Goal: Transaction & Acquisition: Register for event/course

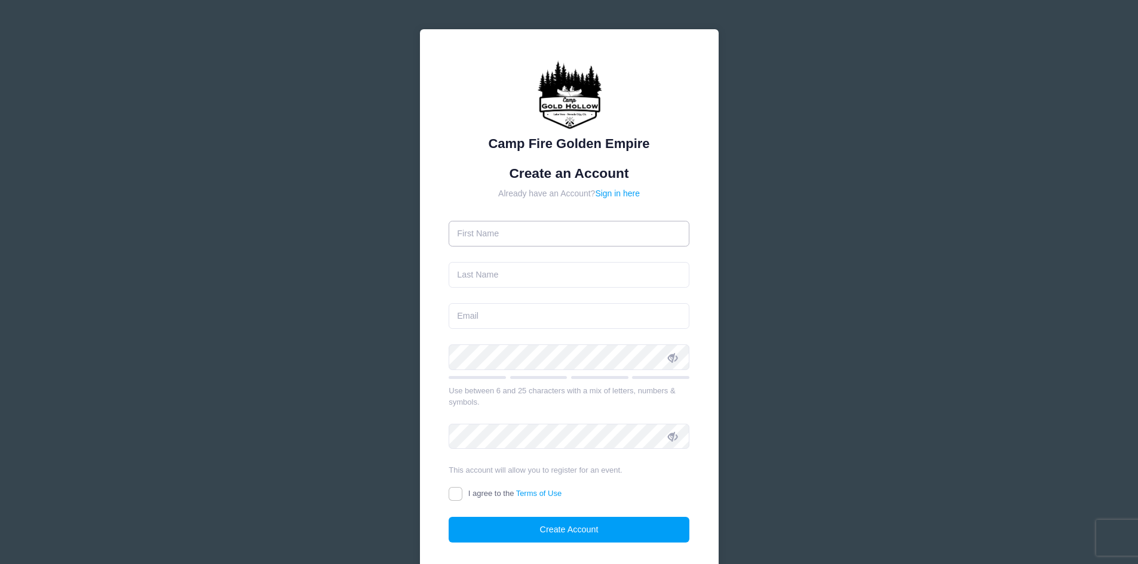
click at [542, 229] on input "text" at bounding box center [569, 234] width 241 height 26
type input "[PERSON_NAME]"
type input "Engkvist"
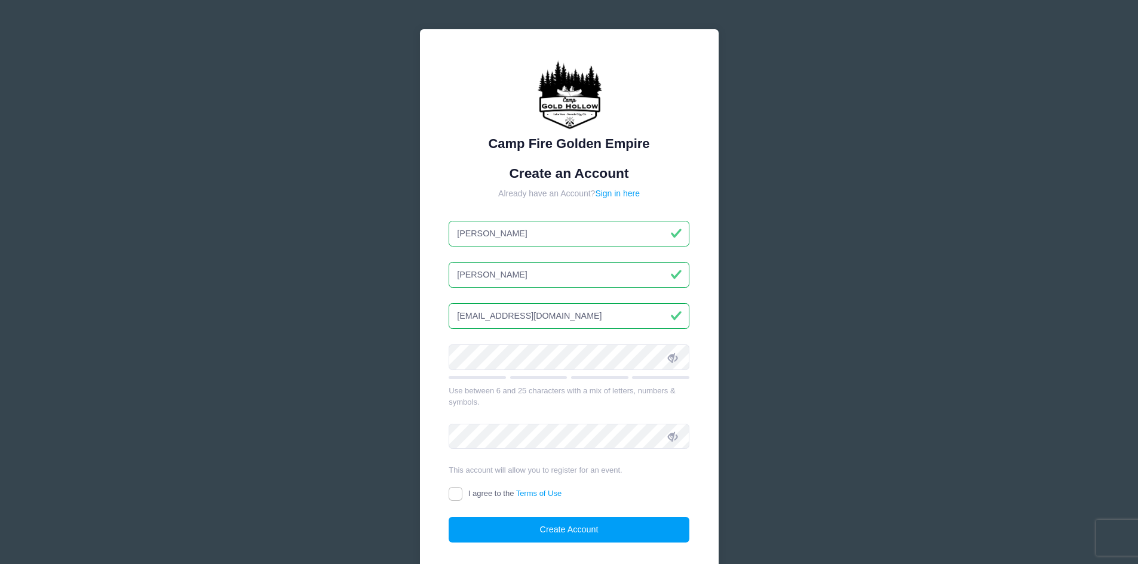
type input "[EMAIL_ADDRESS][DOMAIN_NAME]"
click at [456, 499] on input "I agree to the Terms of Use" at bounding box center [456, 494] width 14 height 14
checkbox input "true"
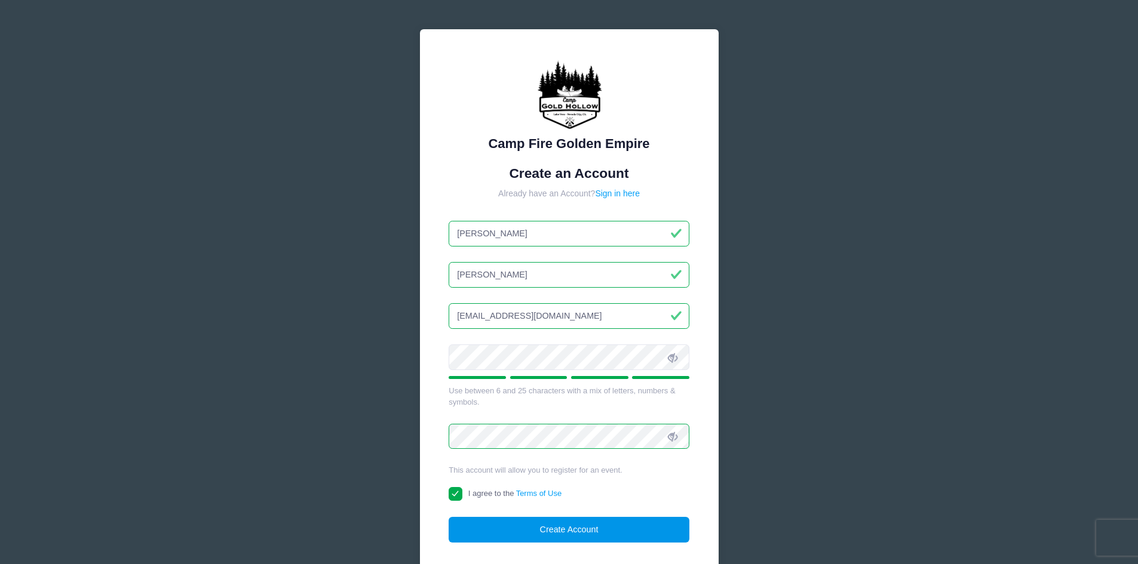
click at [545, 529] on button "Create Account" at bounding box center [569, 530] width 241 height 26
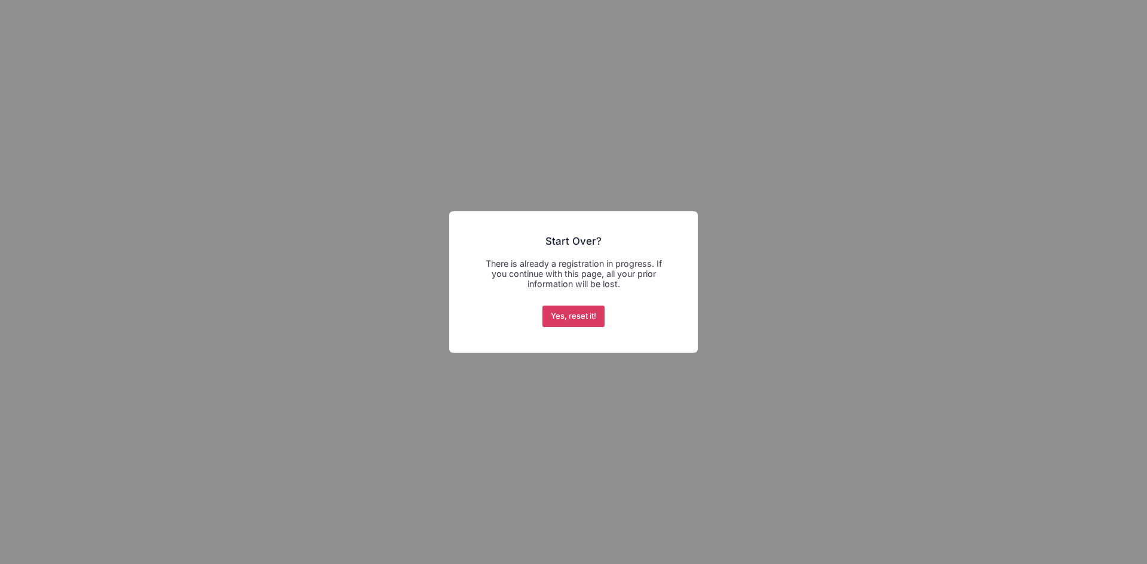
click at [587, 322] on button "Yes, reset it!" at bounding box center [573, 317] width 63 height 22
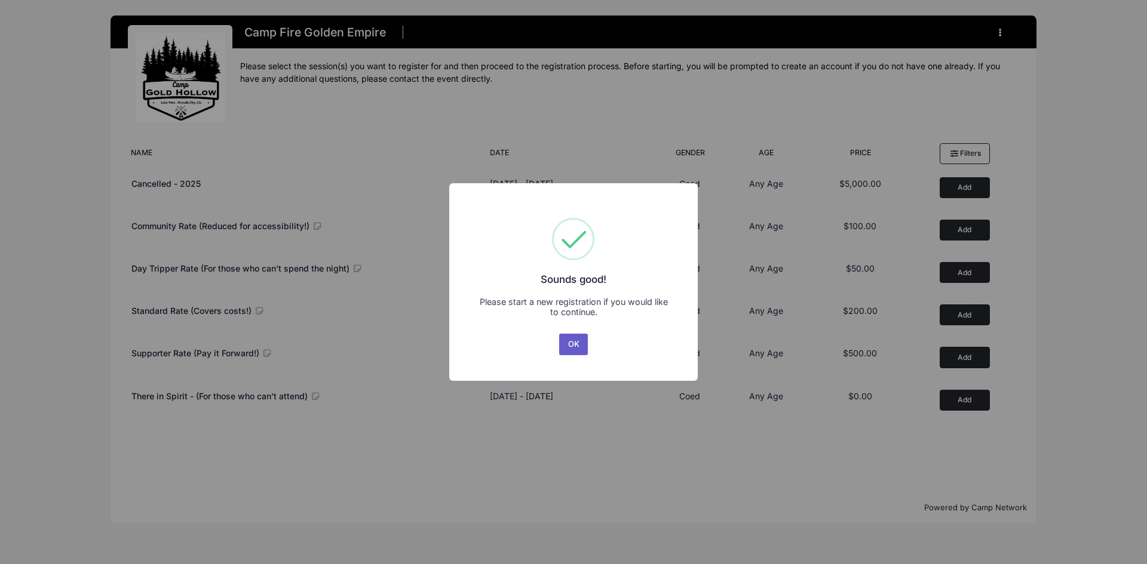
click at [575, 343] on button "OK" at bounding box center [573, 345] width 29 height 22
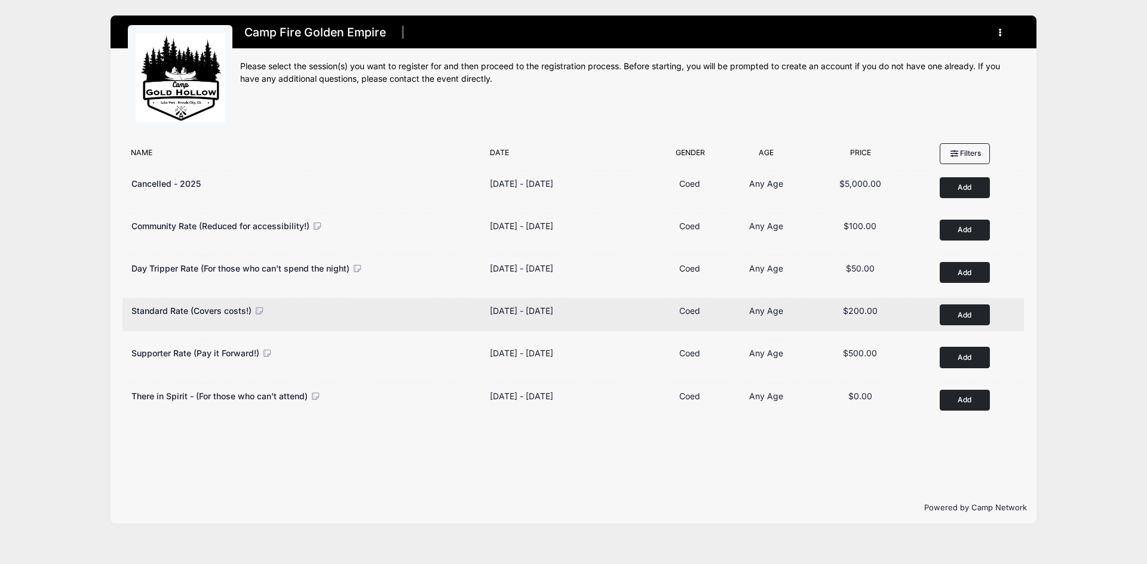
click at [971, 319] on button "Add to Cart" at bounding box center [965, 315] width 50 height 21
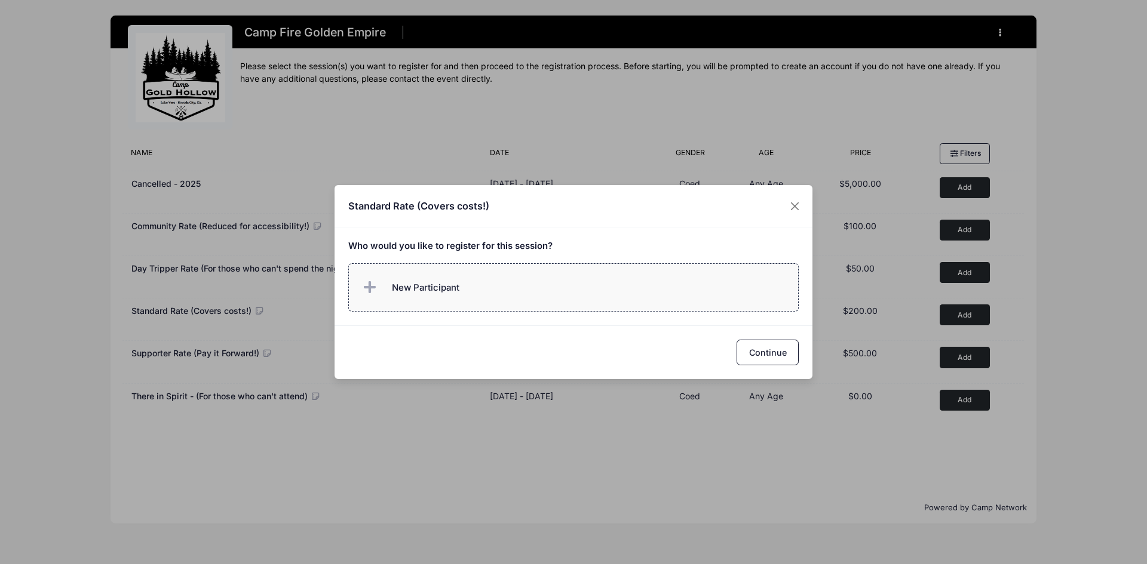
click at [403, 293] on span "New Participant" at bounding box center [426, 287] width 68 height 13
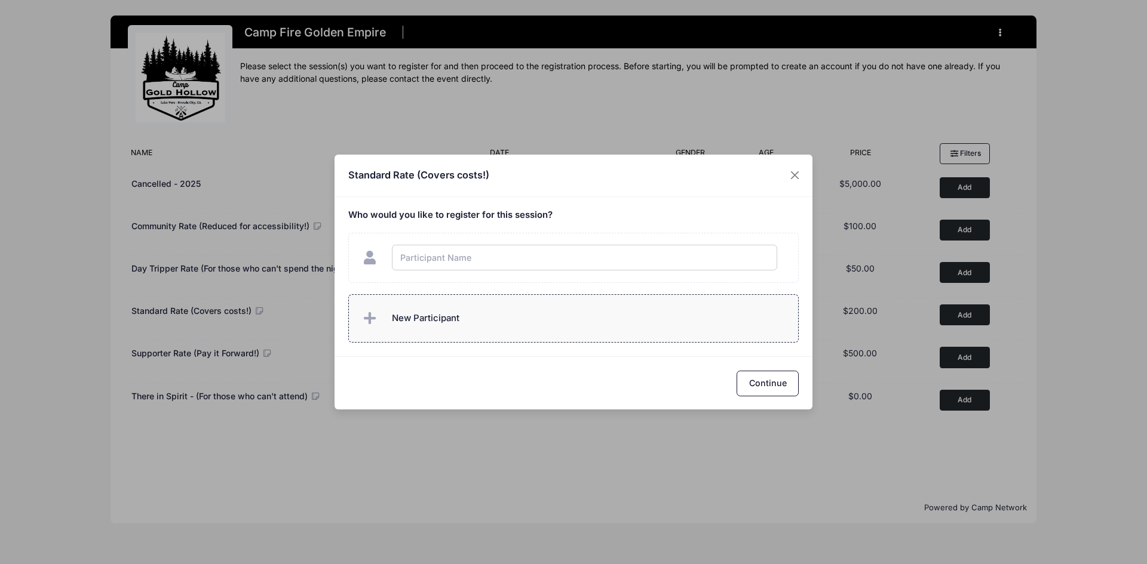
click at [419, 330] on div "Standard Rate (Covers costs!) Who would you like to register for this session?" at bounding box center [574, 283] width 478 height 256
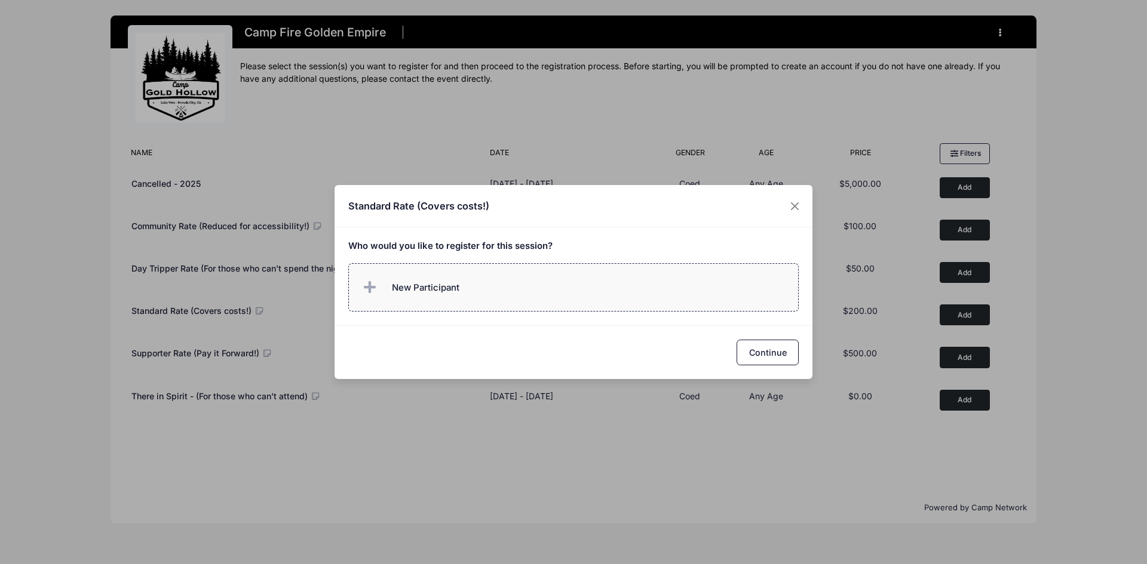
click at [430, 293] on span "New Participant" at bounding box center [426, 287] width 68 height 13
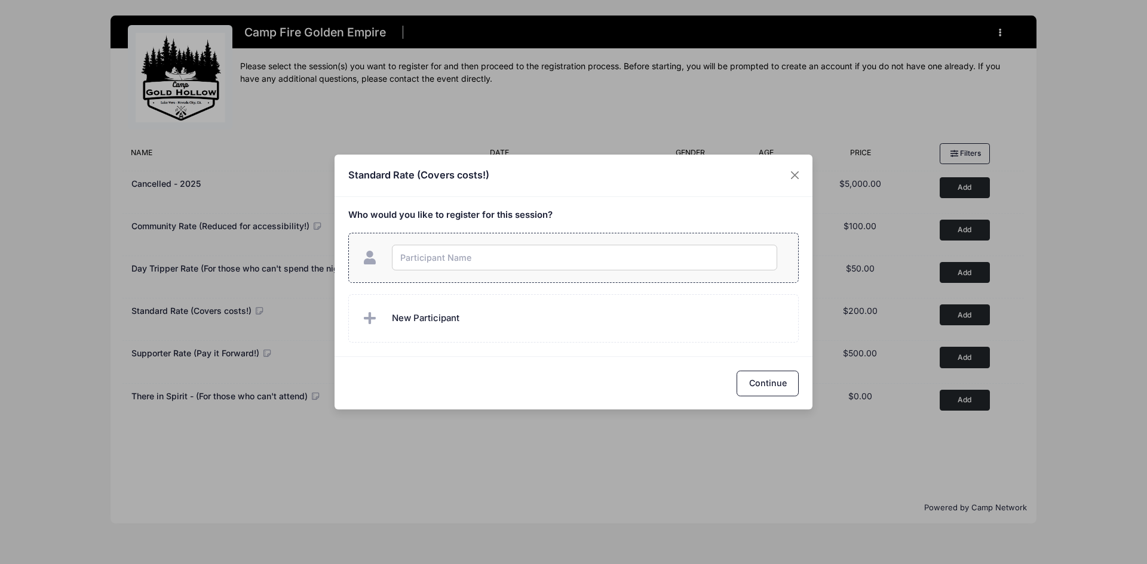
click at [452, 262] on input "text" at bounding box center [584, 258] width 385 height 26
type input "[PERSON_NAME]"
checkbox input "true"
click at [434, 310] on span "New Participant" at bounding box center [409, 319] width 99 height 24
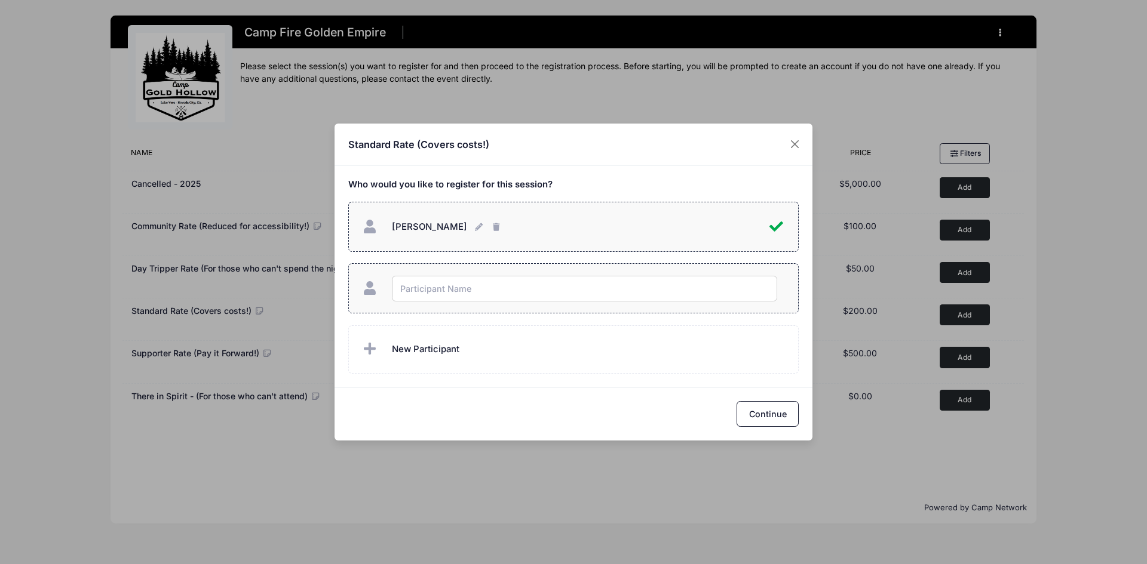
click at [452, 286] on input "text" at bounding box center [584, 289] width 385 height 26
type input "[PERSON_NAME]"
checkbox input "true"
click at [773, 429] on div "Continue" at bounding box center [574, 414] width 478 height 53
click at [772, 419] on button "Continue" at bounding box center [768, 414] width 62 height 26
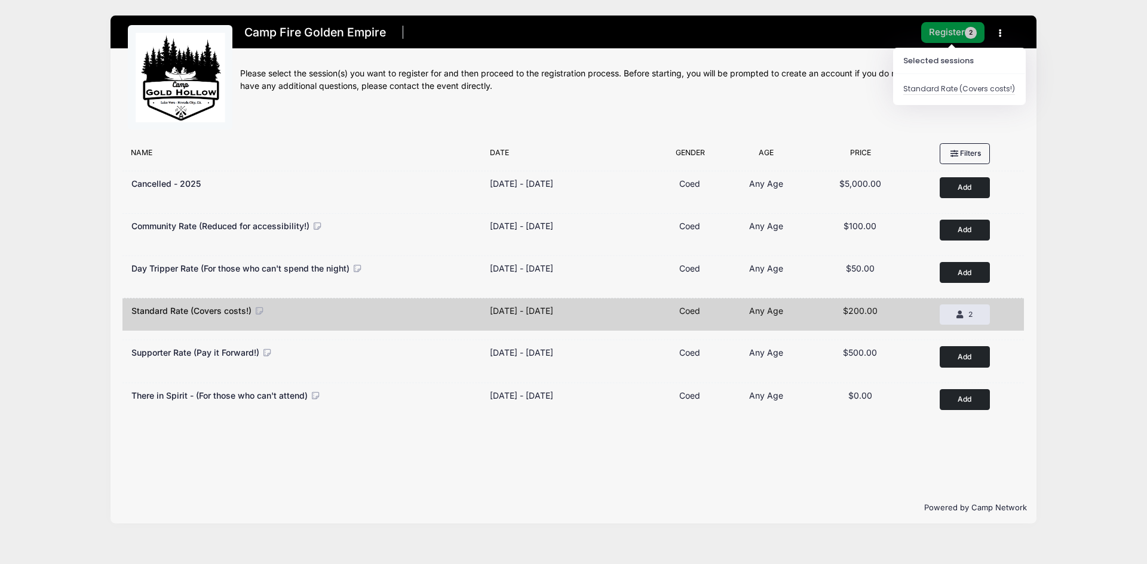
click at [934, 35] on button "Register 2" at bounding box center [952, 32] width 63 height 21
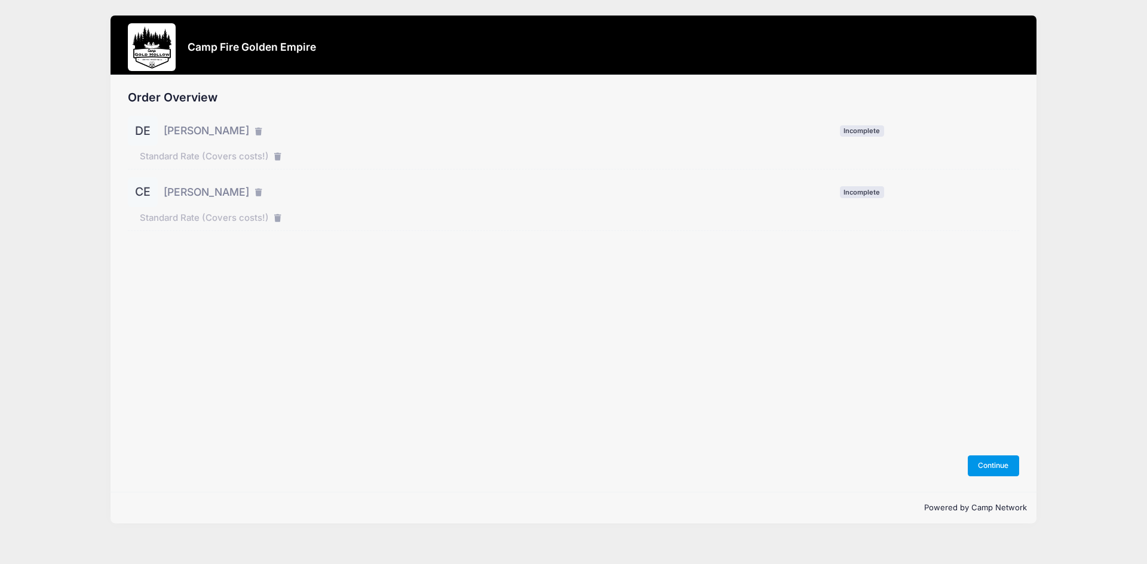
click at [1008, 459] on button "Continue" at bounding box center [993, 466] width 51 height 20
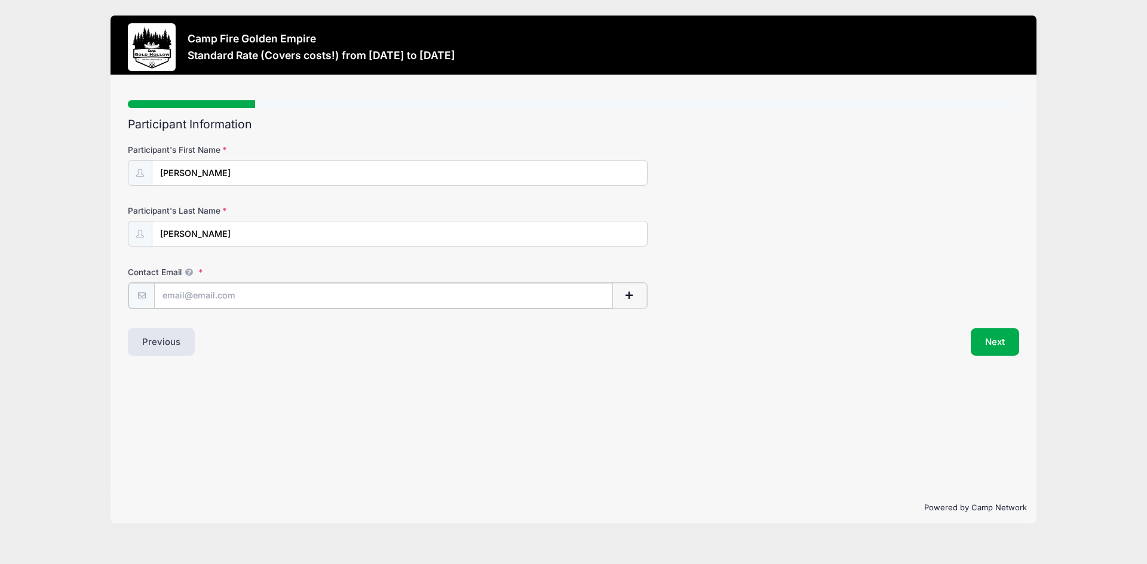
click at [219, 290] on input "Contact Email" at bounding box center [383, 296] width 459 height 26
type input "danielengkvist@yahoo.com"
click at [991, 336] on button "Next" at bounding box center [995, 340] width 48 height 27
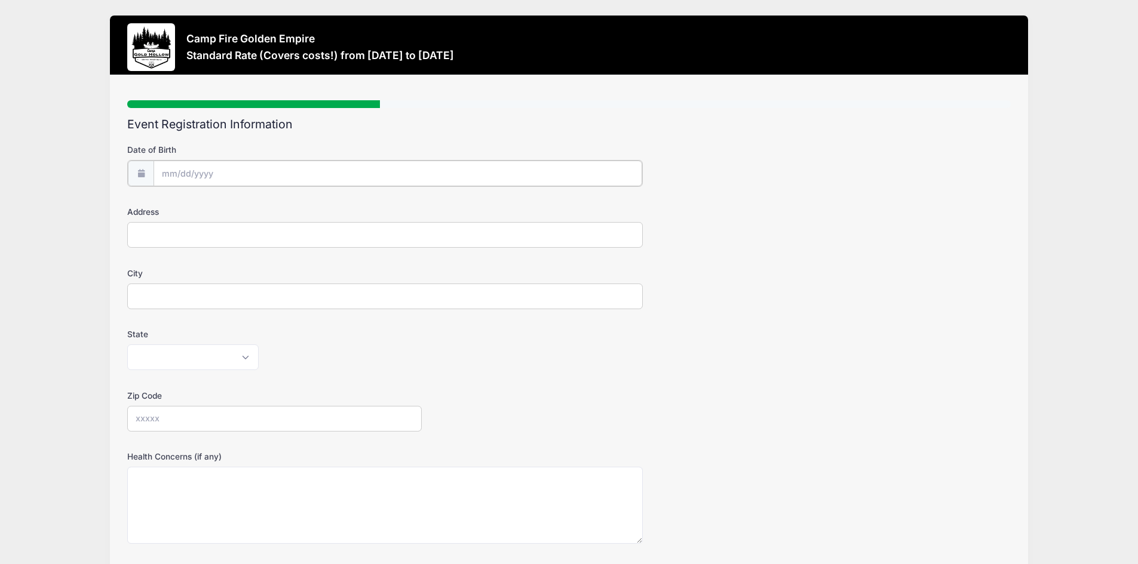
click at [171, 176] on input "Date of Birth" at bounding box center [398, 174] width 489 height 26
click at [170, 171] on input "Date of Birth" at bounding box center [398, 174] width 489 height 26
click at [201, 203] on select "January February March April May June July August September October November De…" at bounding box center [215, 206] width 53 height 16
select select "0"
click at [189, 198] on select "January February March April May June July August September October November De…" at bounding box center [215, 206] width 53 height 16
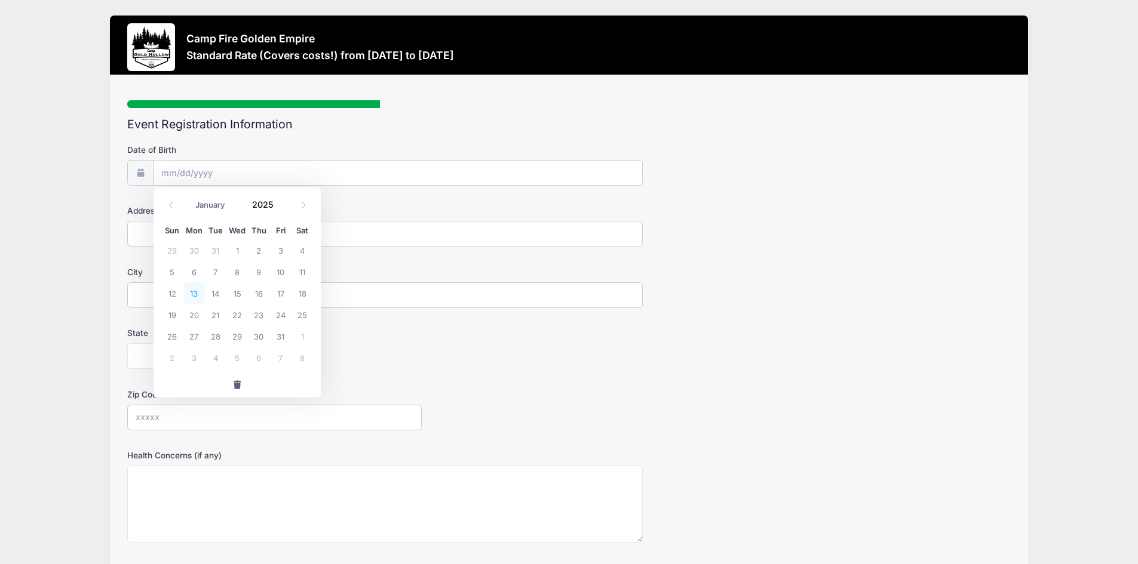
click at [191, 292] on span "13" at bounding box center [194, 294] width 22 height 22
type input "01/13/2025"
click at [229, 169] on input "01/13/2025" at bounding box center [398, 174] width 489 height 26
click at [165, 202] on span at bounding box center [171, 205] width 20 height 20
type input "2024"
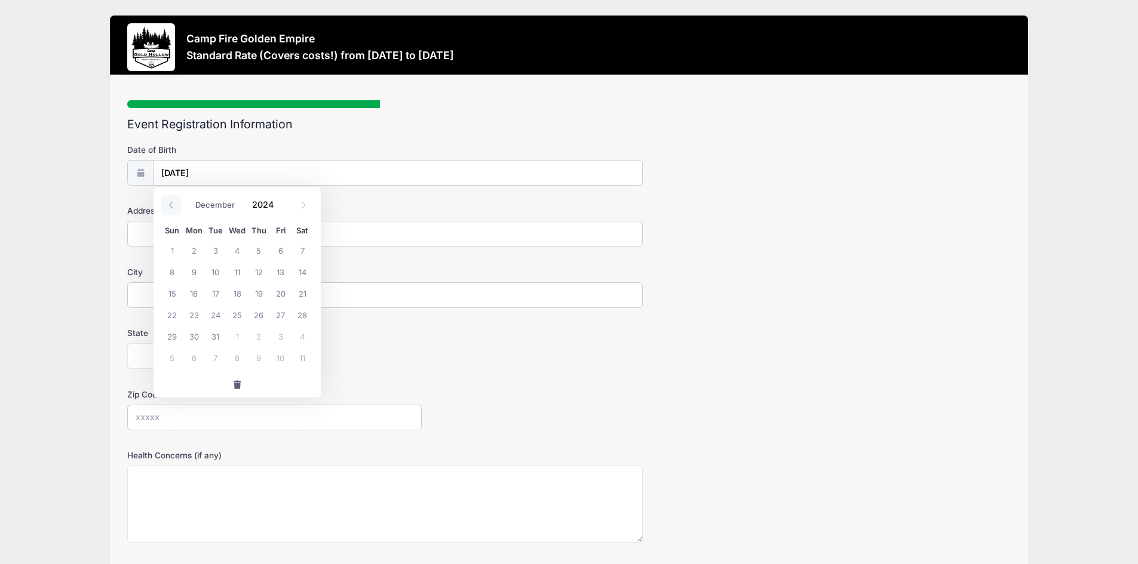
click at [165, 202] on span at bounding box center [171, 205] width 20 height 20
select select "8"
click at [248, 176] on input "01/13/2025" at bounding box center [398, 174] width 489 height 26
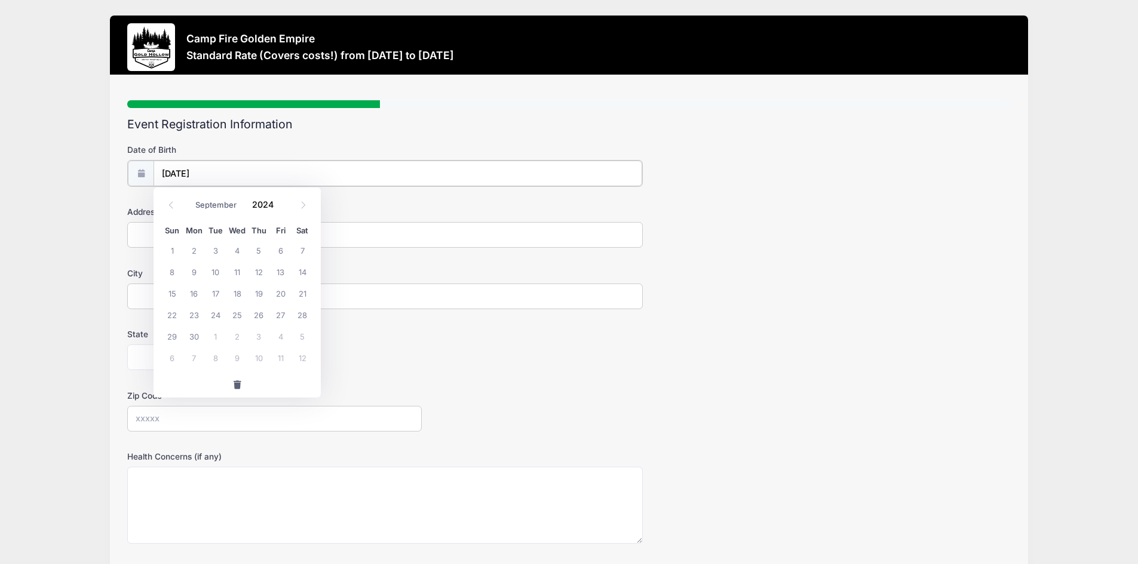
click at [237, 170] on input "01/13/2025" at bounding box center [398, 174] width 489 height 26
click at [263, 209] on input "2024" at bounding box center [265, 205] width 39 height 18
click at [281, 205] on span at bounding box center [281, 209] width 8 height 9
click at [278, 208] on span at bounding box center [281, 209] width 8 height 9
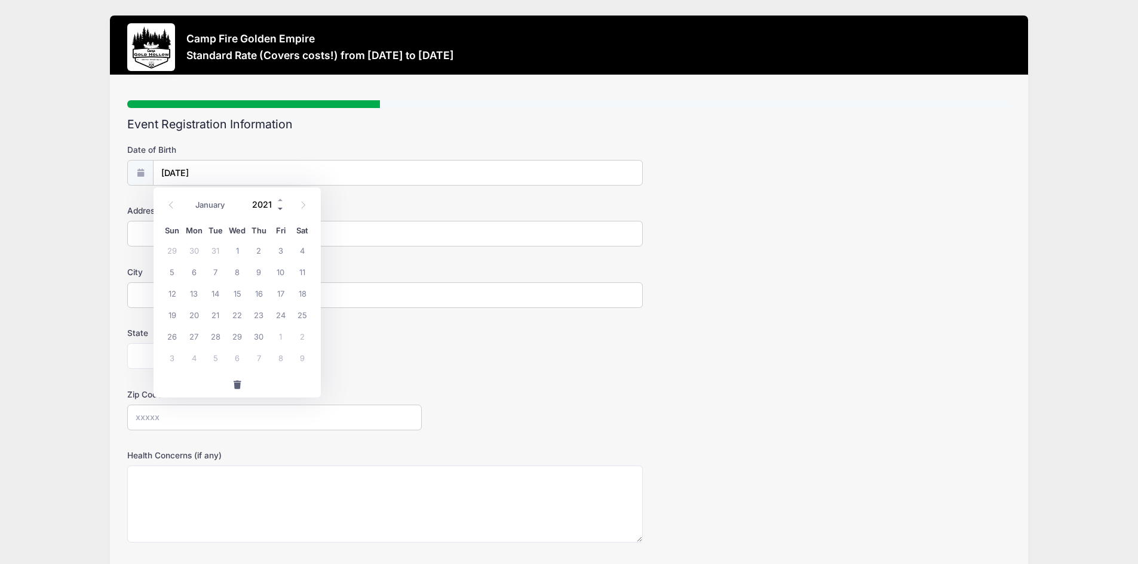
click at [278, 208] on span at bounding box center [281, 209] width 8 height 9
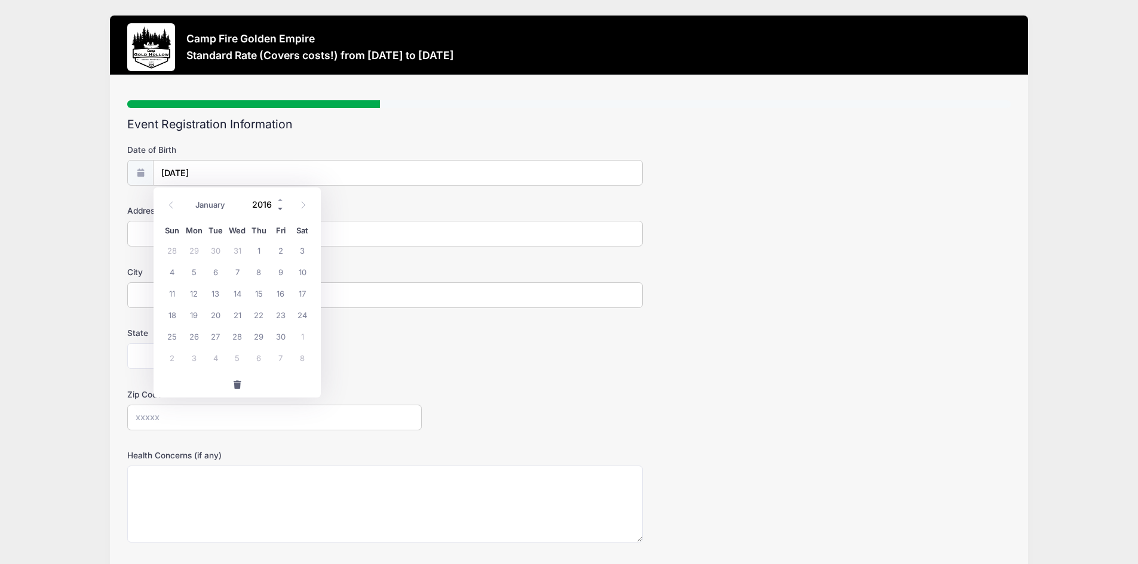
click at [278, 208] on span at bounding box center [281, 209] width 8 height 9
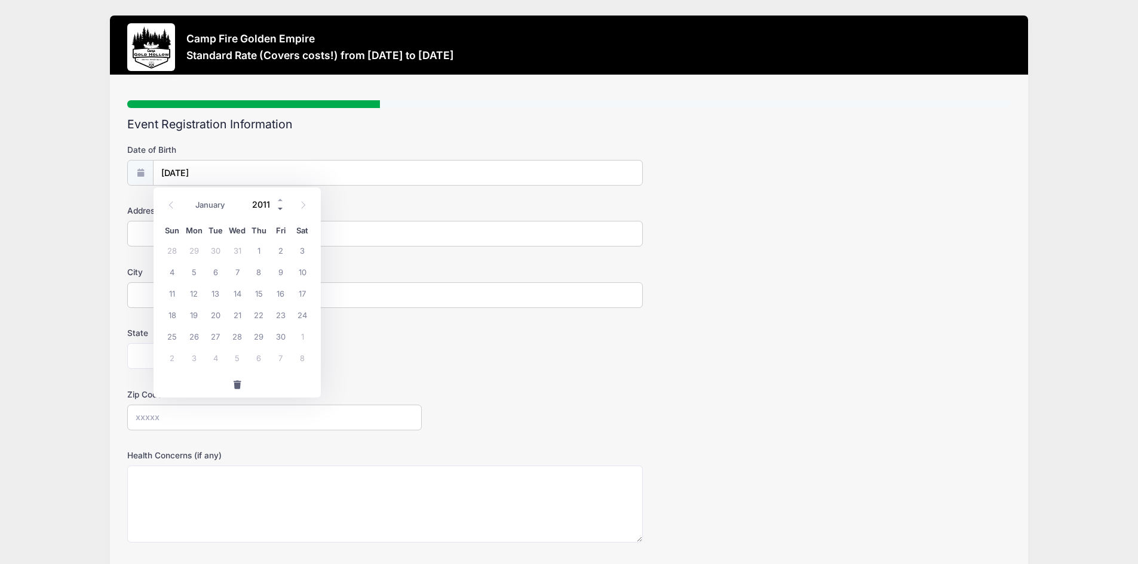
click at [278, 208] on span at bounding box center [281, 209] width 8 height 9
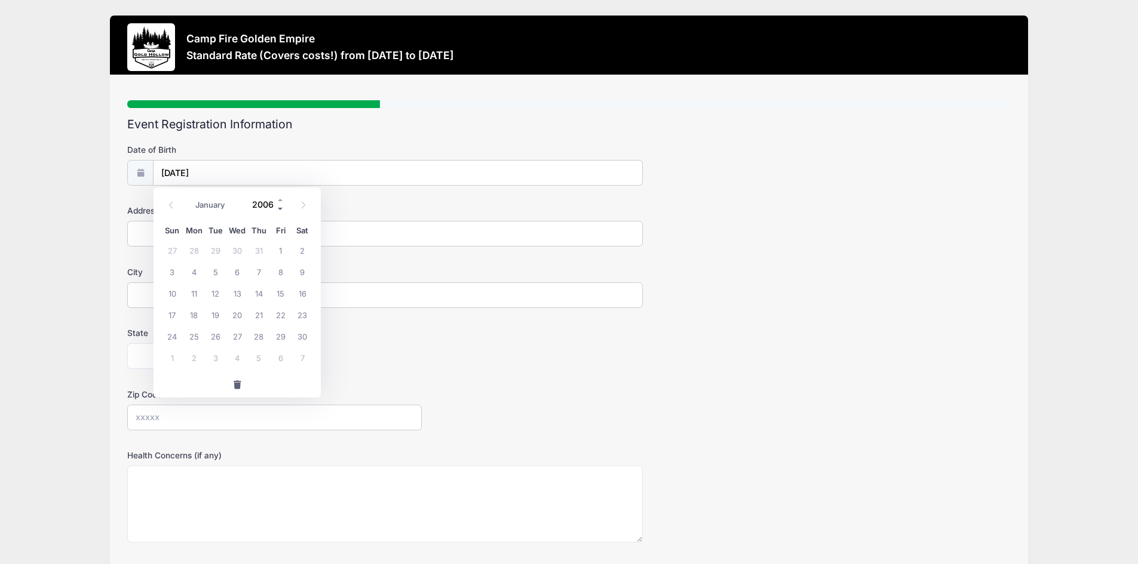
click at [278, 208] on span at bounding box center [281, 209] width 8 height 9
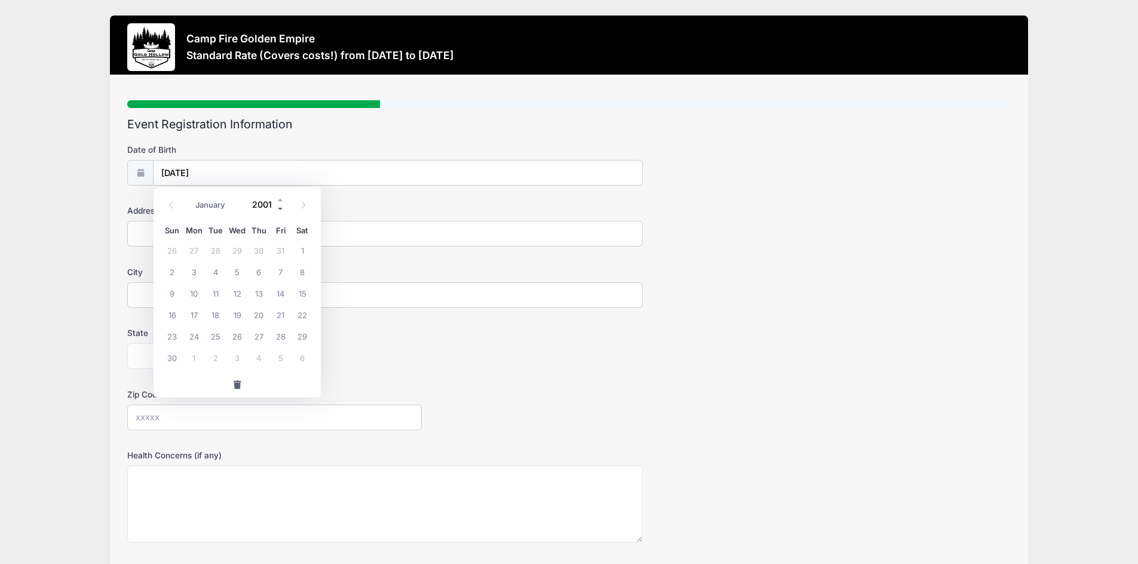
click at [278, 208] on span at bounding box center [281, 209] width 8 height 9
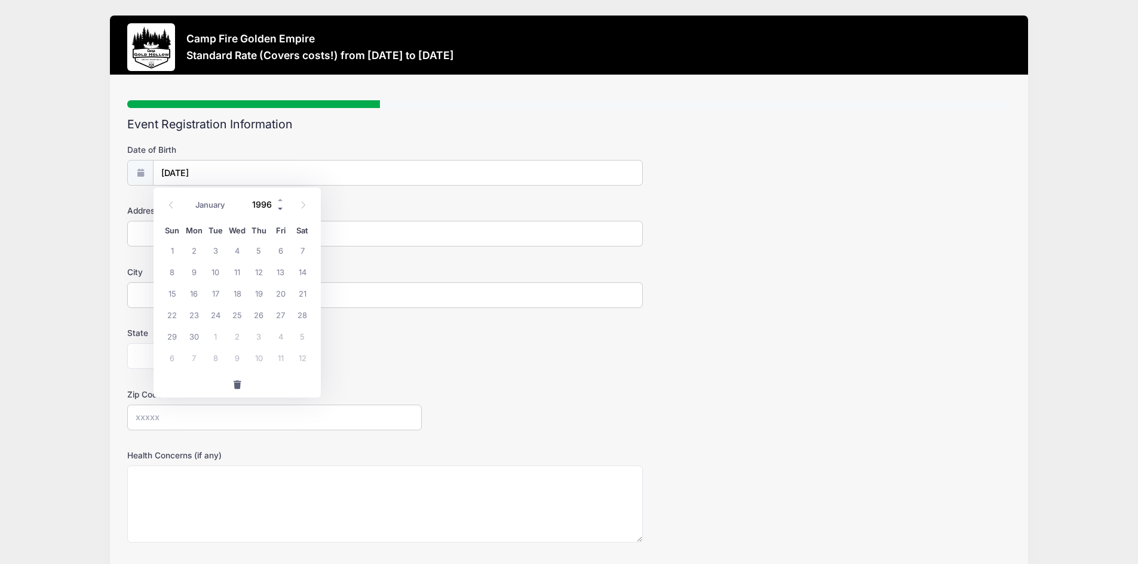
click at [278, 208] on span at bounding box center [281, 209] width 8 height 9
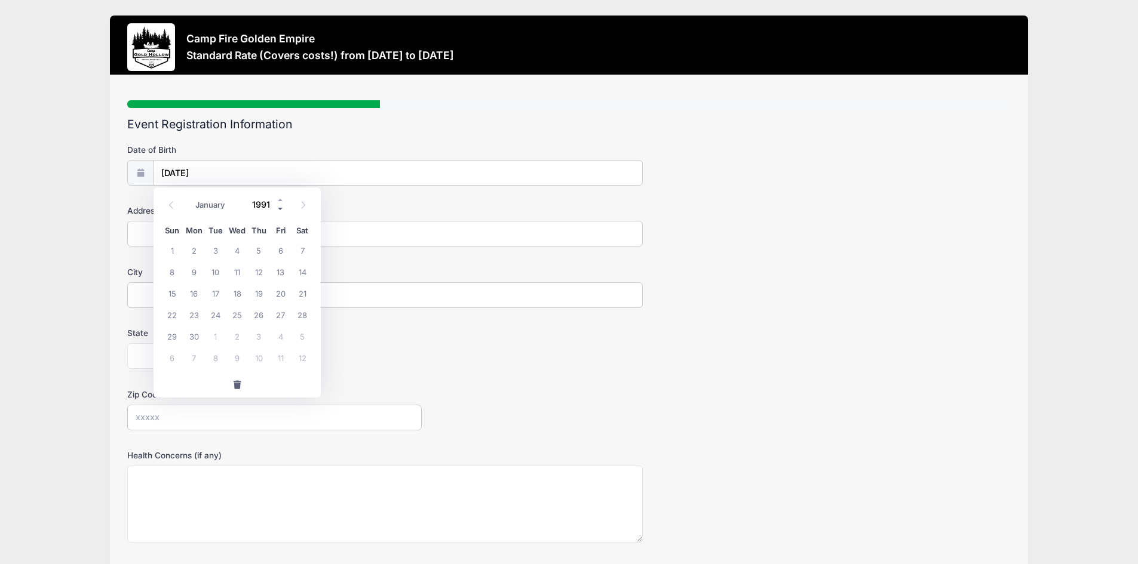
click at [278, 208] on span at bounding box center [281, 209] width 8 height 9
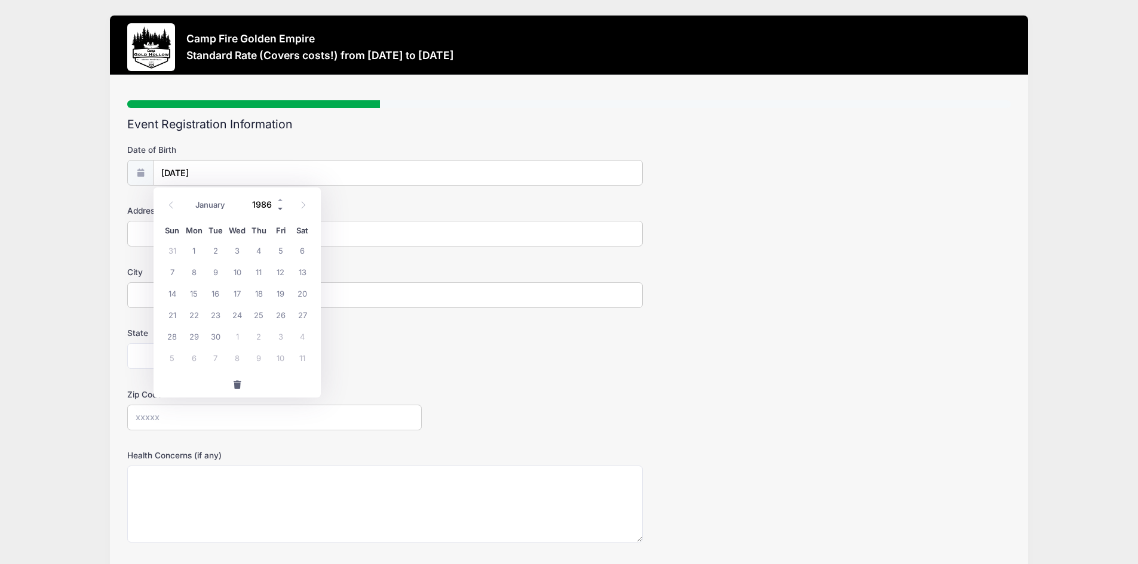
click at [278, 208] on span at bounding box center [281, 209] width 8 height 9
click at [278, 209] on span at bounding box center [281, 209] width 8 height 9
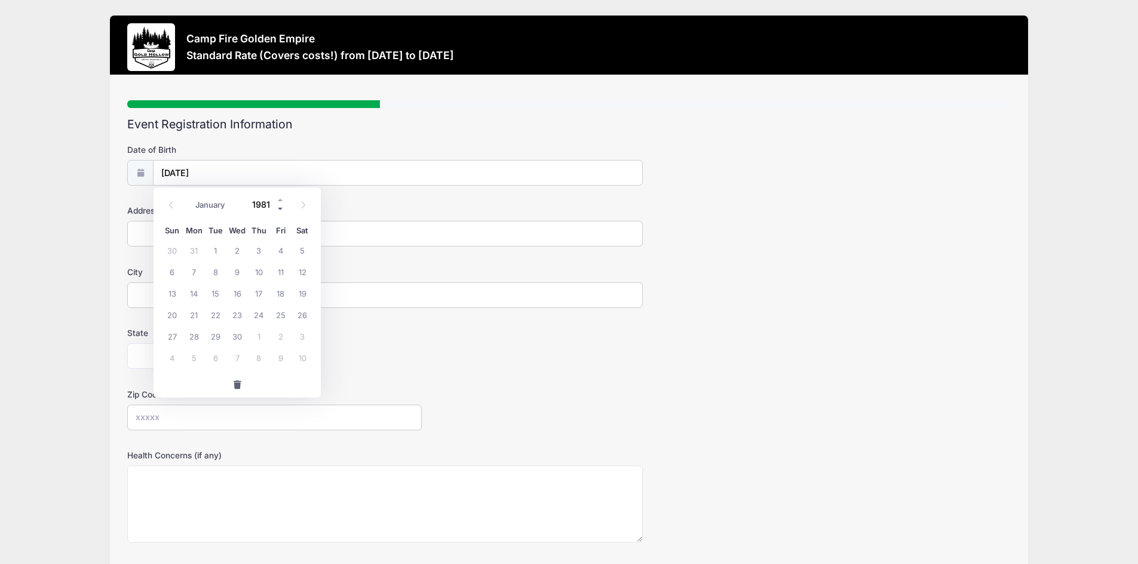
click at [278, 209] on span at bounding box center [281, 209] width 8 height 9
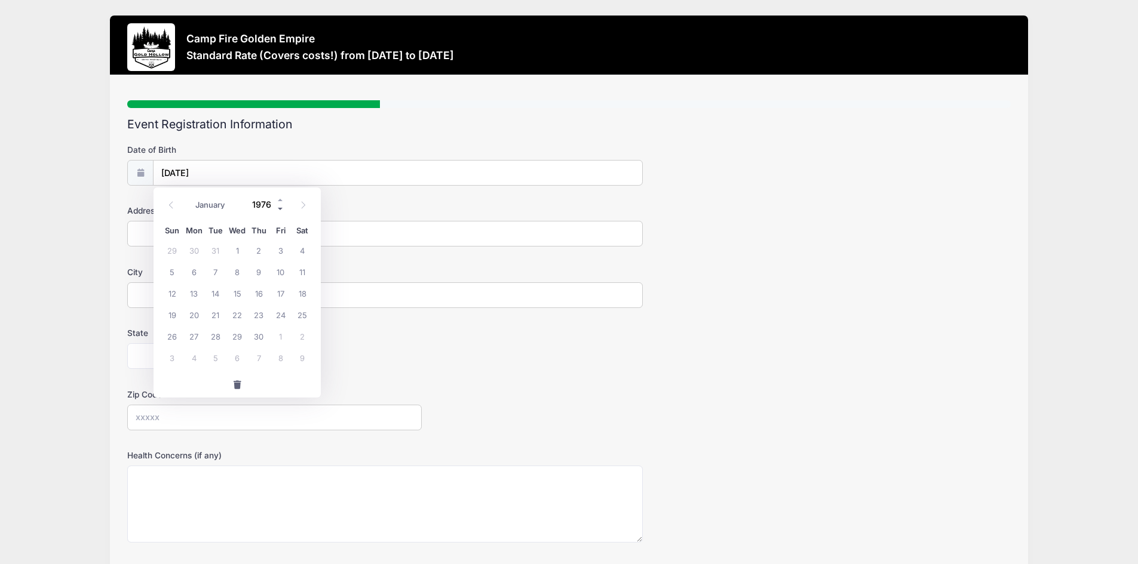
click at [278, 209] on span at bounding box center [281, 209] width 8 height 9
type input "1975"
click at [301, 160] on div "01/13/2025" at bounding box center [385, 173] width 516 height 27
click at [266, 207] on input "1975" at bounding box center [265, 205] width 39 height 18
click at [259, 203] on input "1975" at bounding box center [265, 205] width 39 height 18
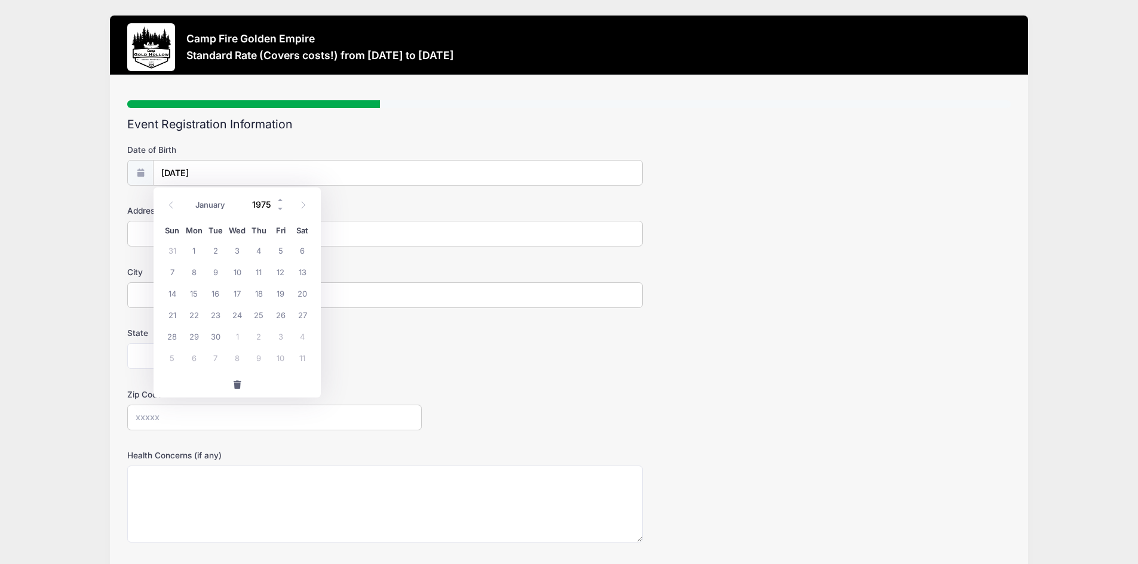
click at [259, 203] on input "1975" at bounding box center [265, 205] width 39 height 18
click at [305, 204] on icon at bounding box center [303, 205] width 8 height 8
click at [175, 204] on icon at bounding box center [171, 205] width 8 height 8
click at [174, 204] on icon at bounding box center [171, 205] width 8 height 8
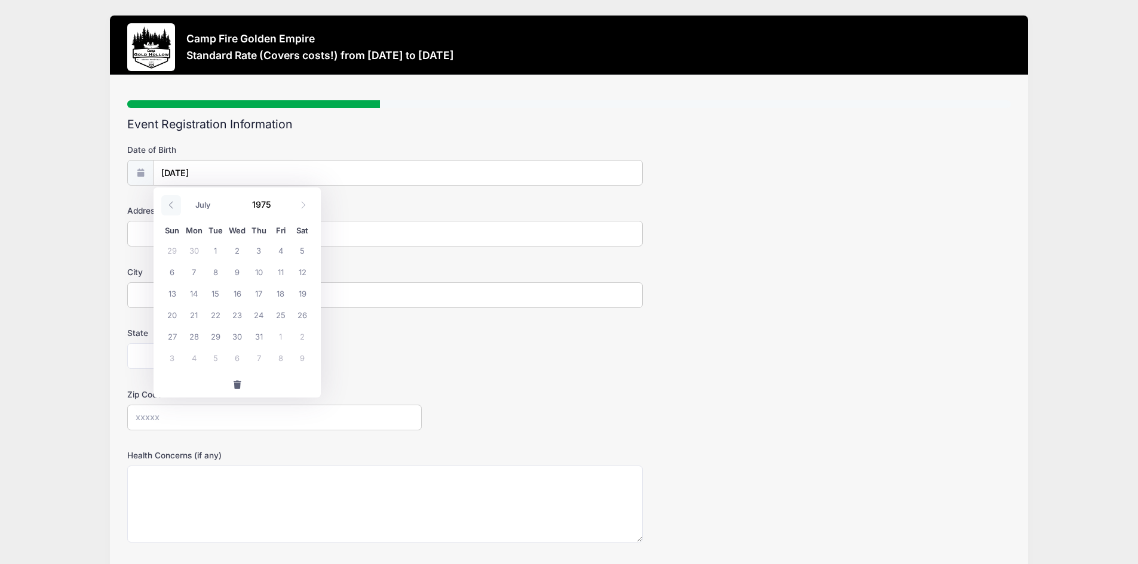
click at [174, 204] on icon at bounding box center [171, 205] width 8 height 8
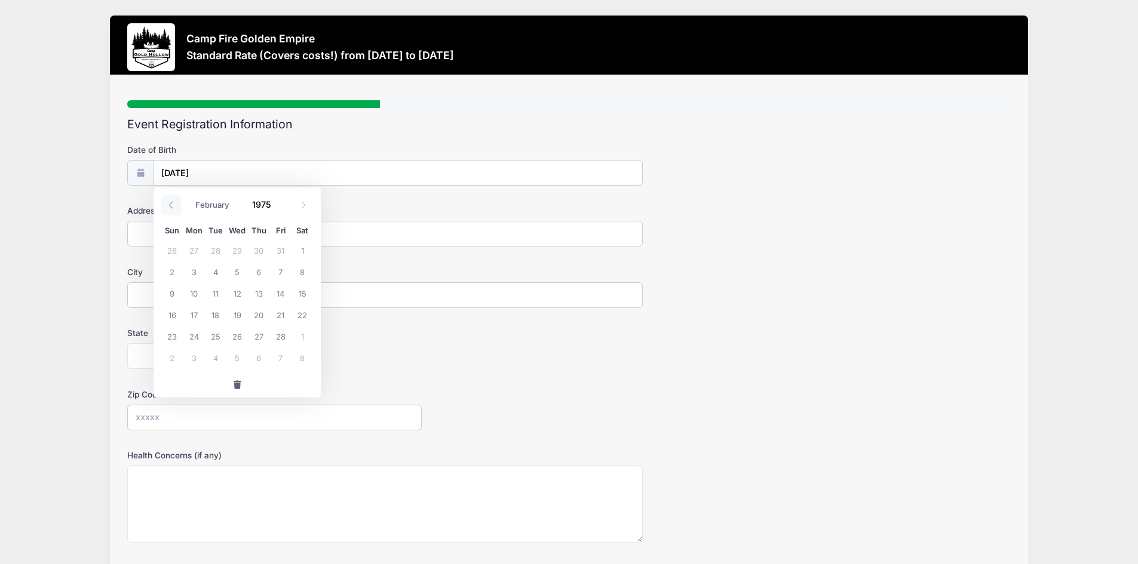
click at [174, 204] on icon at bounding box center [171, 205] width 8 height 8
select select "0"
click at [195, 293] on span "13" at bounding box center [194, 294] width 22 height 22
type input "01/13/1975"
click at [188, 232] on input "Address" at bounding box center [385, 234] width 516 height 26
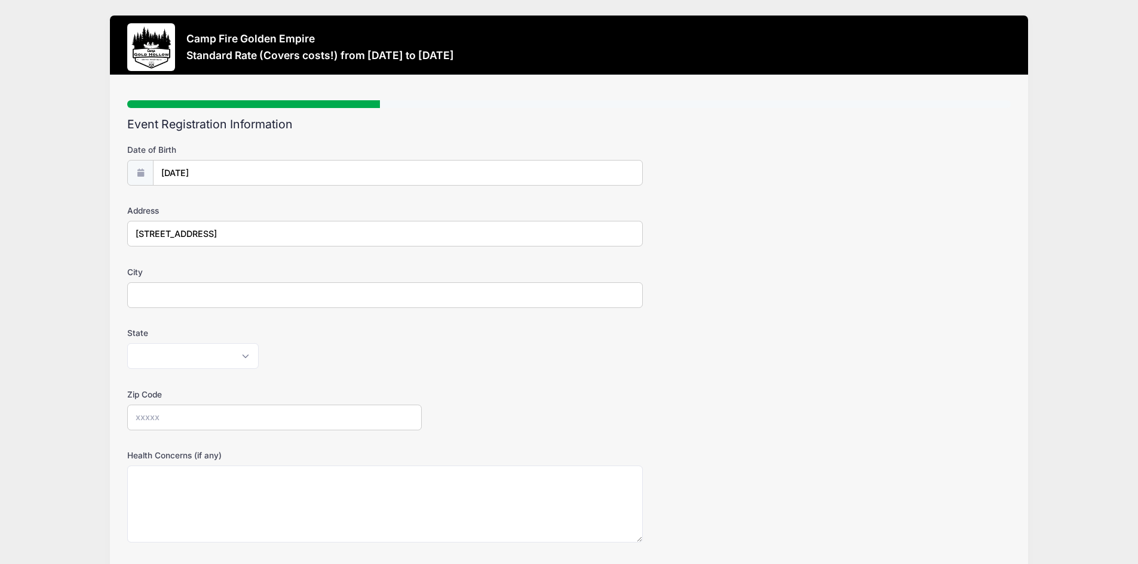
type input "5440 Portola Cir."
type input "Rocklin"
select select "CA"
type input "95677"
click at [137, 476] on textarea "Health Concerns (if any)" at bounding box center [385, 504] width 516 height 77
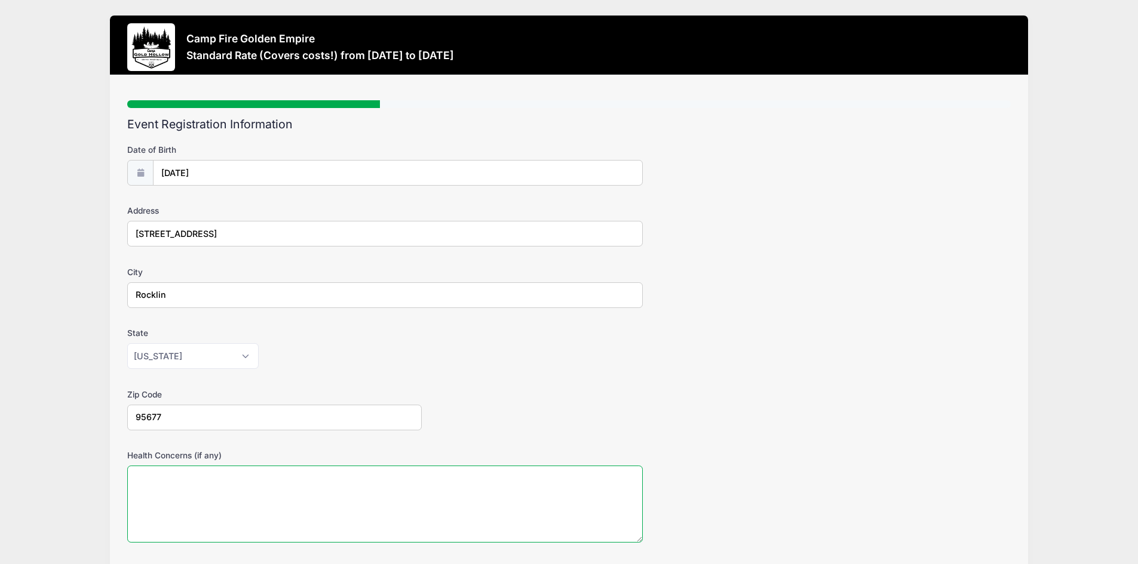
scroll to position [179, 0]
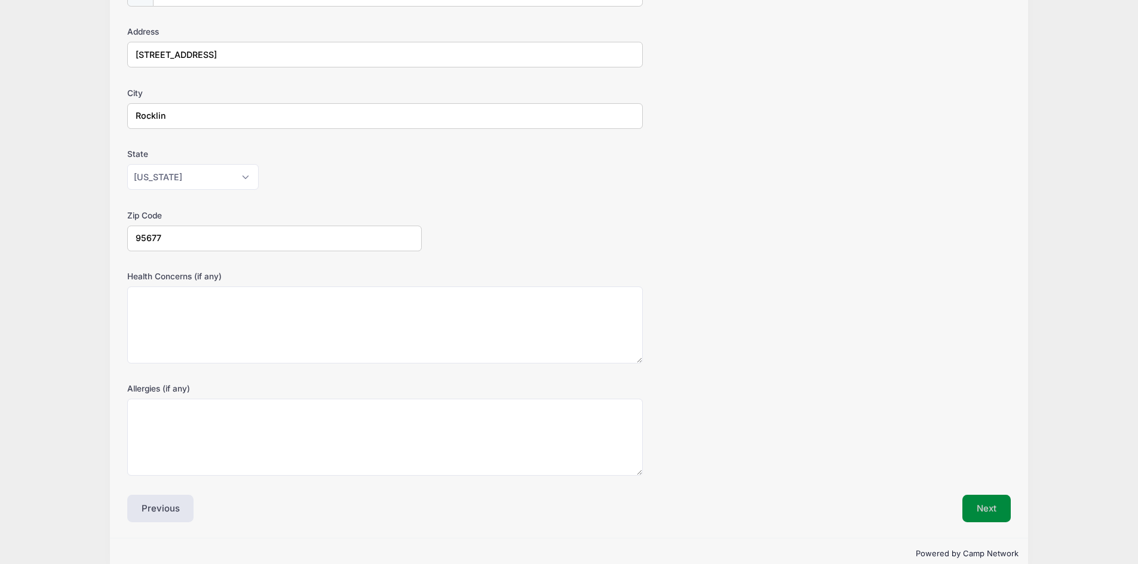
click at [999, 505] on button "Next" at bounding box center [986, 508] width 48 height 27
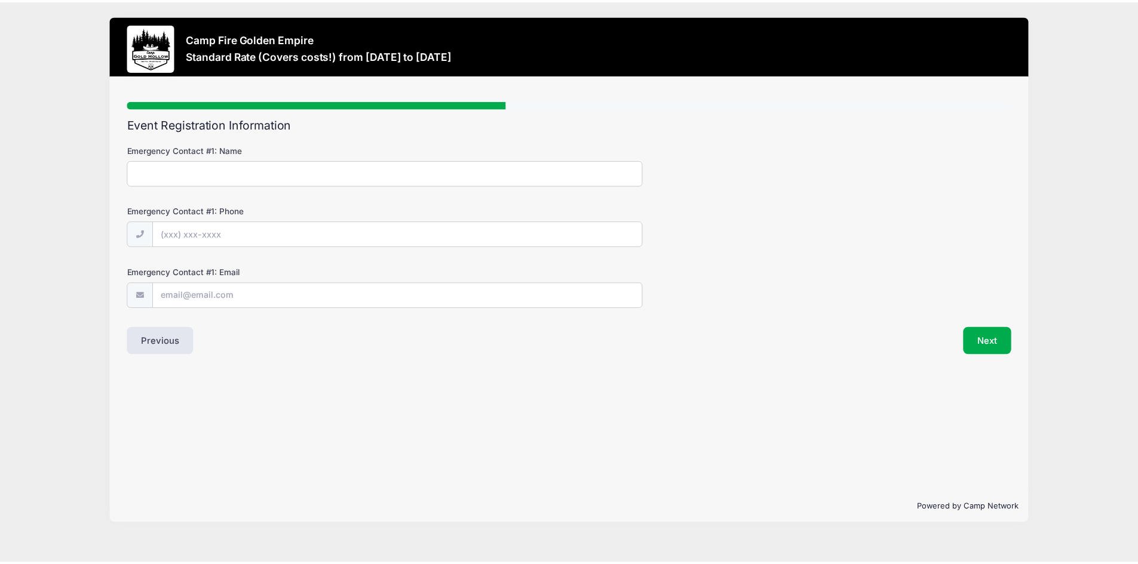
scroll to position [0, 0]
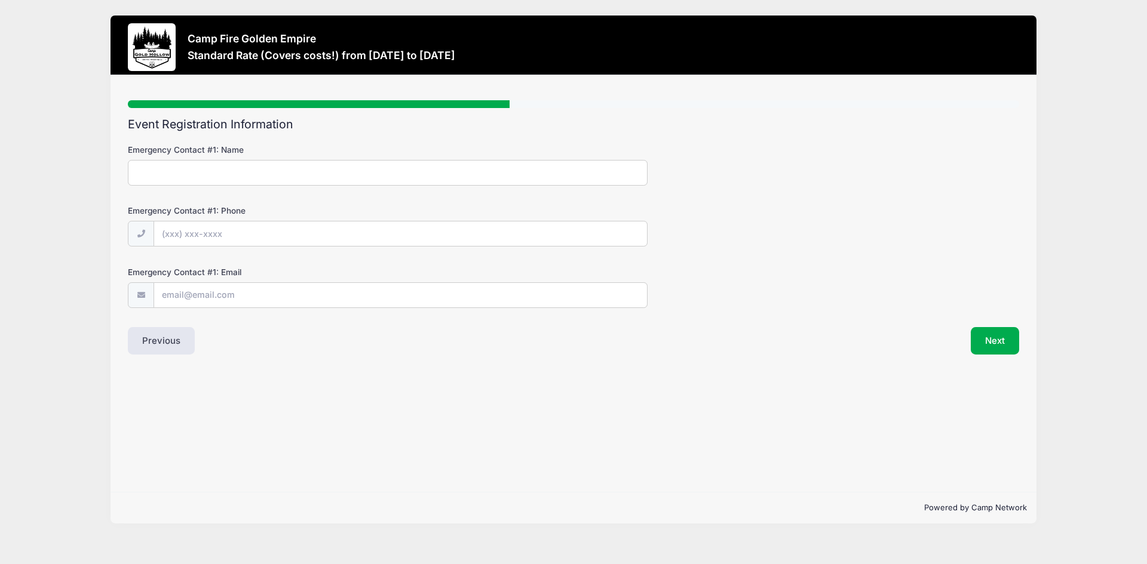
click at [220, 176] on input "Emergency Contact #1: Name" at bounding box center [388, 173] width 520 height 26
click at [994, 356] on div "Step 3 /7 Step 1 Step 2 Step 3 Step 4 Policies Extra Items Donations Participan…" at bounding box center [574, 283] width 926 height 417
click at [994, 351] on button "Next" at bounding box center [995, 340] width 48 height 27
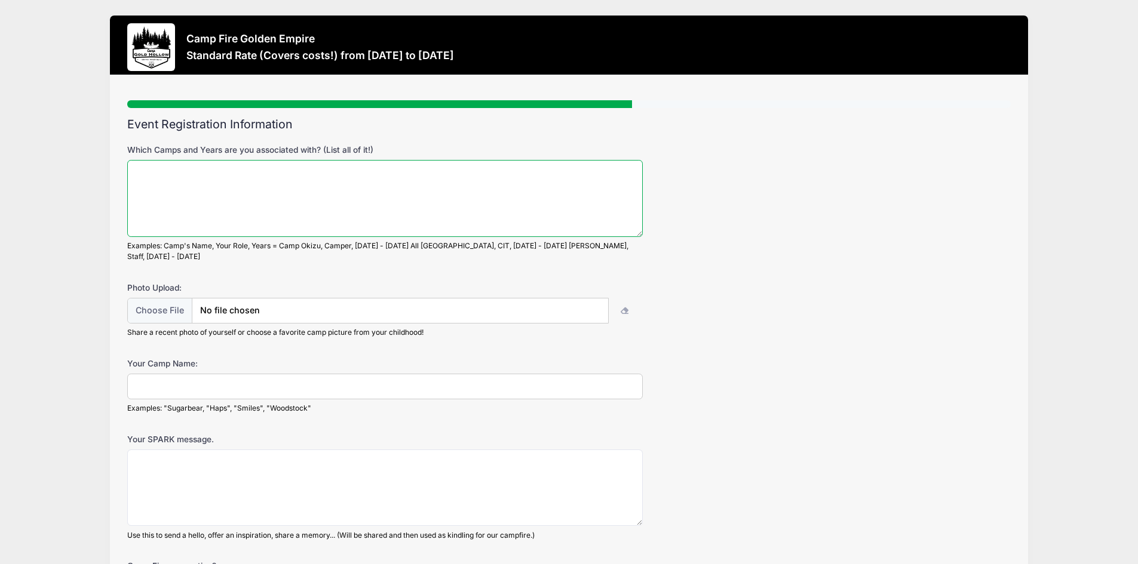
click at [336, 204] on textarea "Which Camps and Years are you associated with? (List all of it!)" at bounding box center [385, 198] width 516 height 77
type textarea "I"
drag, startPoint x: 338, startPoint y: 168, endPoint x: -142, endPoint y: 201, distance: 481.4
click at [0, 201] on html "Processing Request Please wait... Processing Request Please wait... Processing …" at bounding box center [569, 282] width 1138 height 564
type textarea "I"
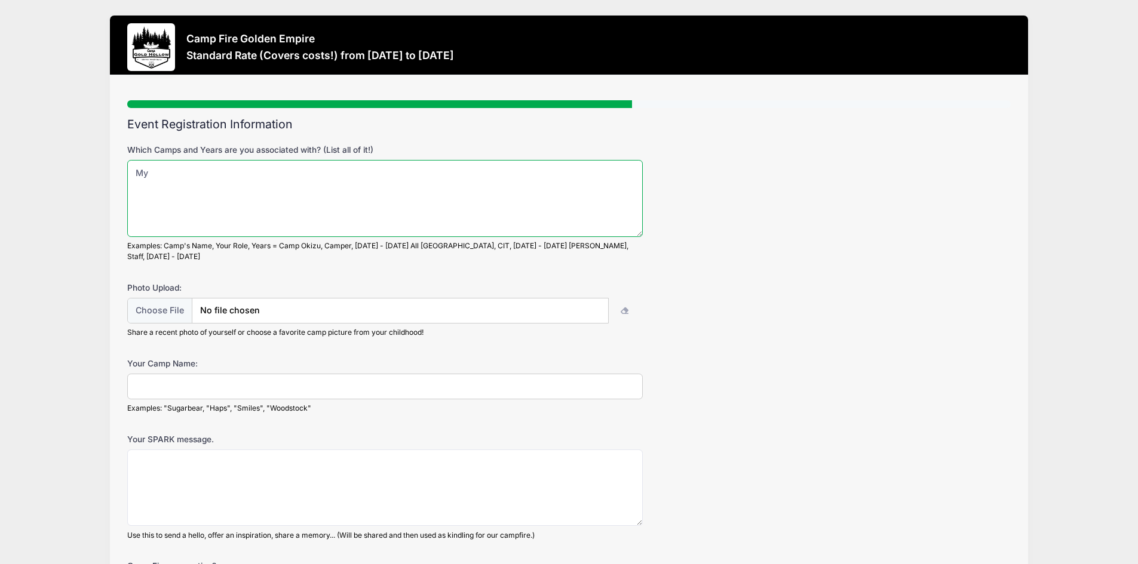
type textarea "M"
type textarea "I"
click at [229, 170] on textarea "I spent my summers at Camp Gold Hollow, many years, before" at bounding box center [385, 198] width 516 height 77
click at [455, 177] on textarea "I spent my summers as a child at Camp Gold Hollow, many years, before" at bounding box center [385, 198] width 516 height 77
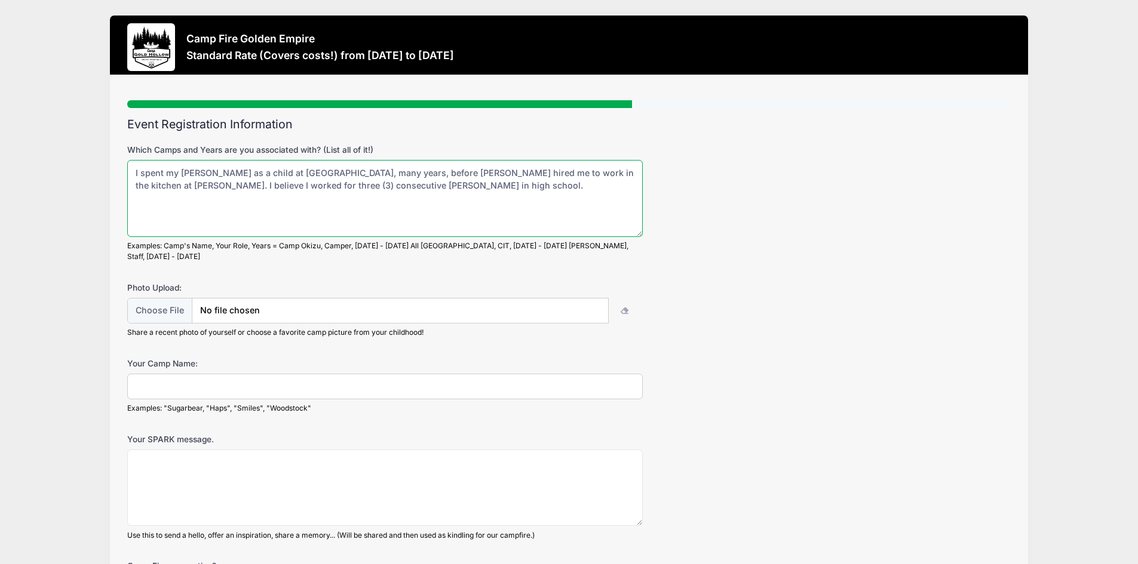
type textarea "I spent my summers as a child at Camp Gold Hollow, many years, before Gemma hir…"
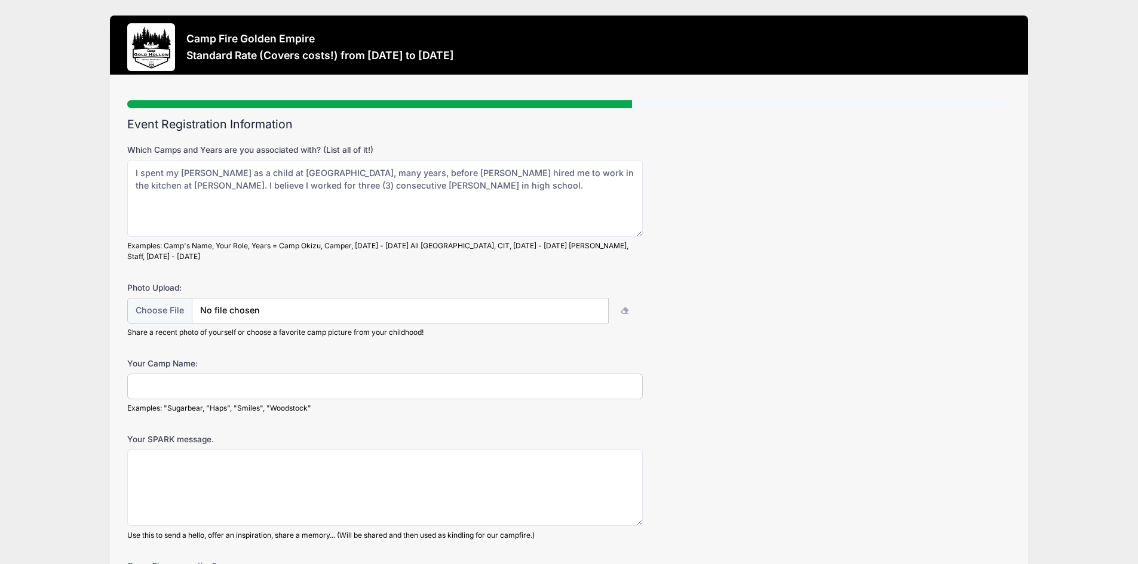
click at [217, 376] on input "Your Camp Name:" at bounding box center [385, 387] width 516 height 26
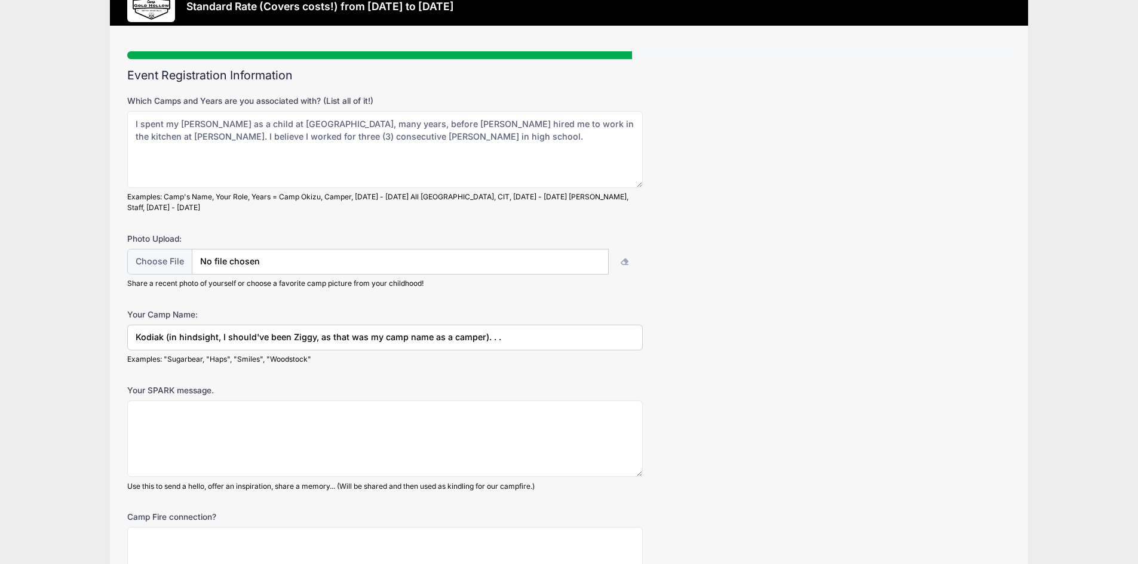
scroll to position [228, 0]
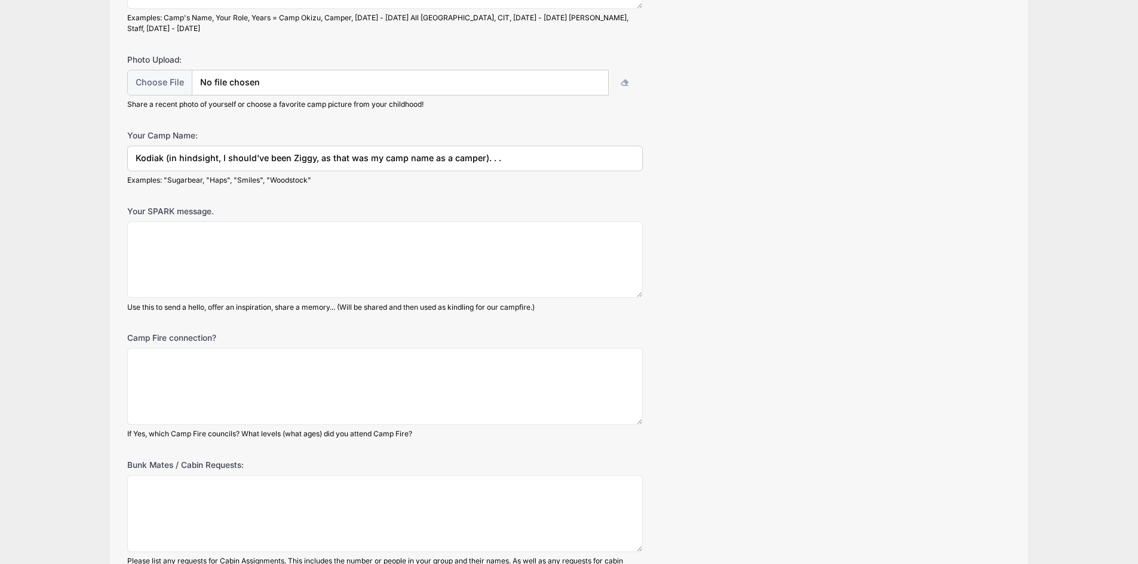
type input "Kodiak (in hindsight, I should've been Ziggy, as that was my camp name as a cam…"
click at [204, 241] on textarea "Your SPARK message." at bounding box center [385, 260] width 516 height 77
type textarea "I"
type textarea "B"
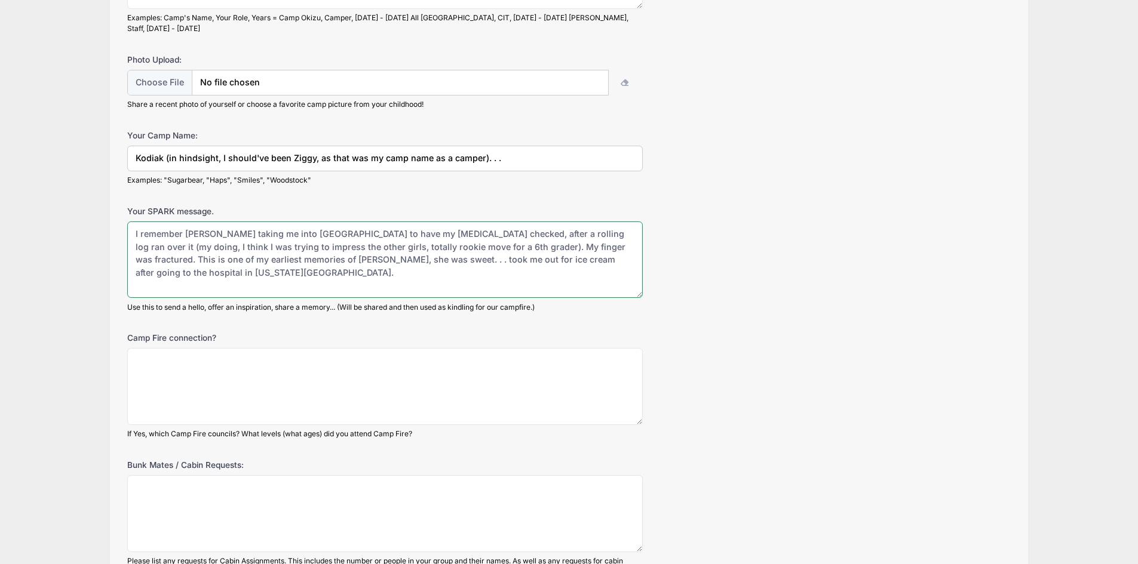
drag, startPoint x: 342, startPoint y: 222, endPoint x: 296, endPoint y: 219, distance: 46.7
click at [296, 222] on textarea "I remember Woodstock taking me into Grass Valley to have my middle finger check…" at bounding box center [385, 260] width 516 height 77
click at [193, 269] on textarea "I remember Woodstock taking me into Nevada City to have my middle finger checke…" at bounding box center [385, 260] width 516 height 77
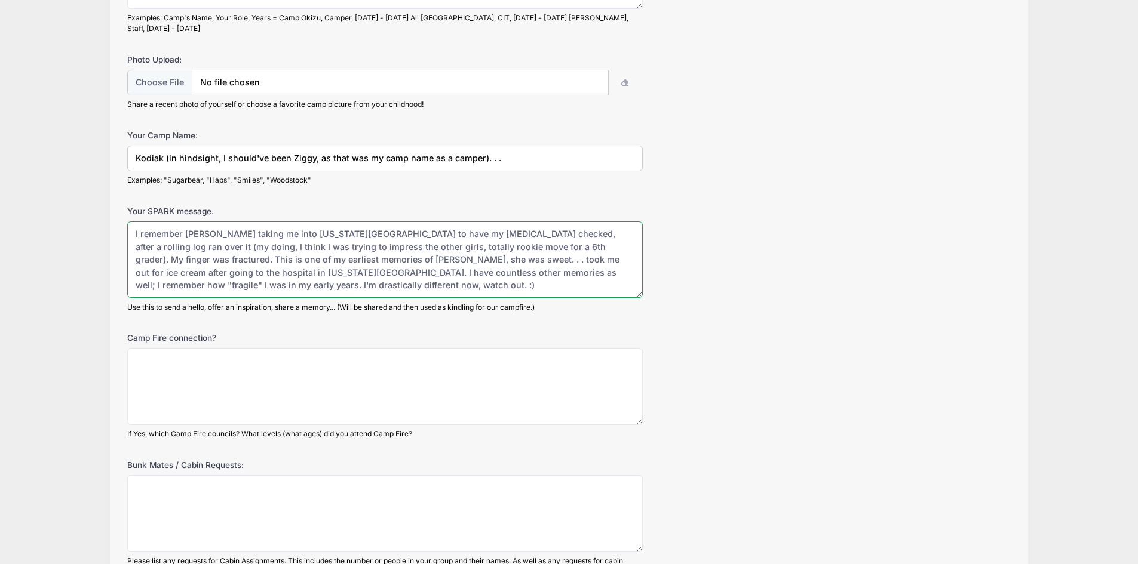
scroll to position [348, 0]
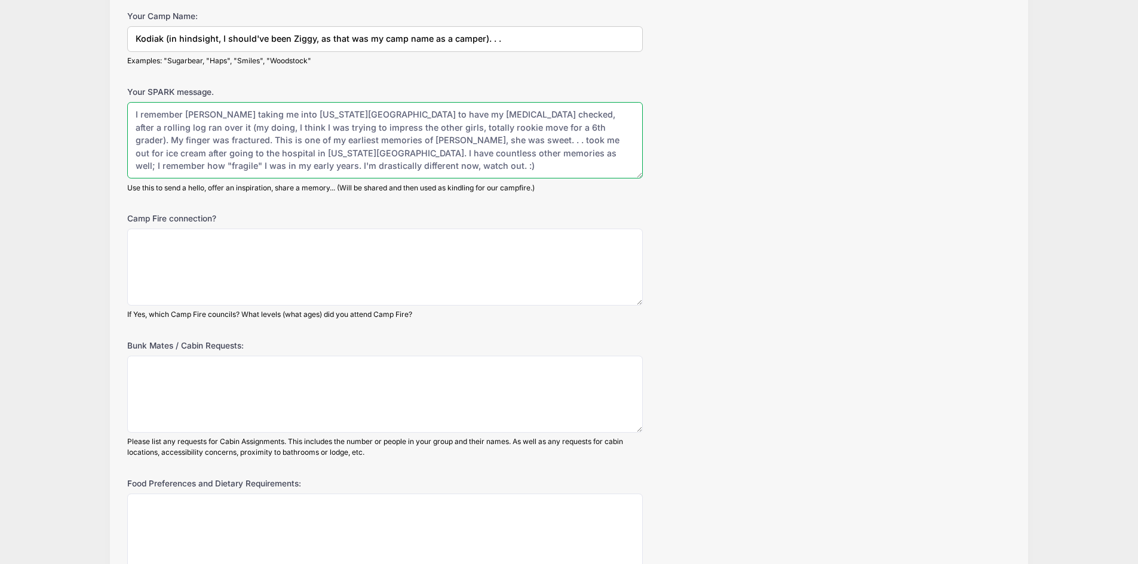
type textarea "I remember Woodstock taking me into Nevada City to have my middle finger checke…"
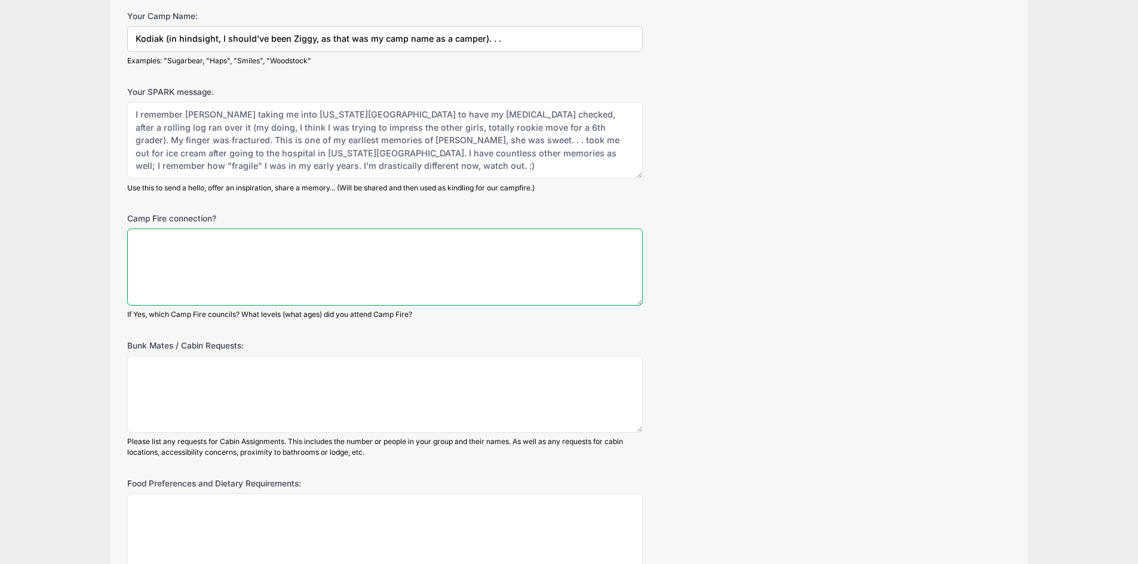
click at [236, 250] on textarea "Camp Fire connection?" at bounding box center [385, 267] width 516 height 77
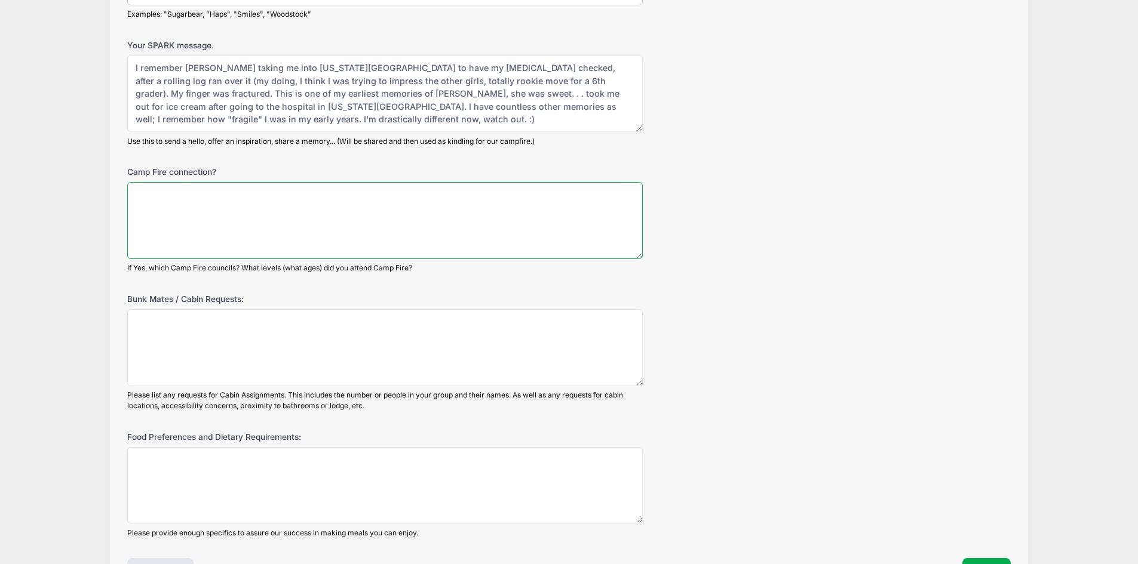
scroll to position [407, 0]
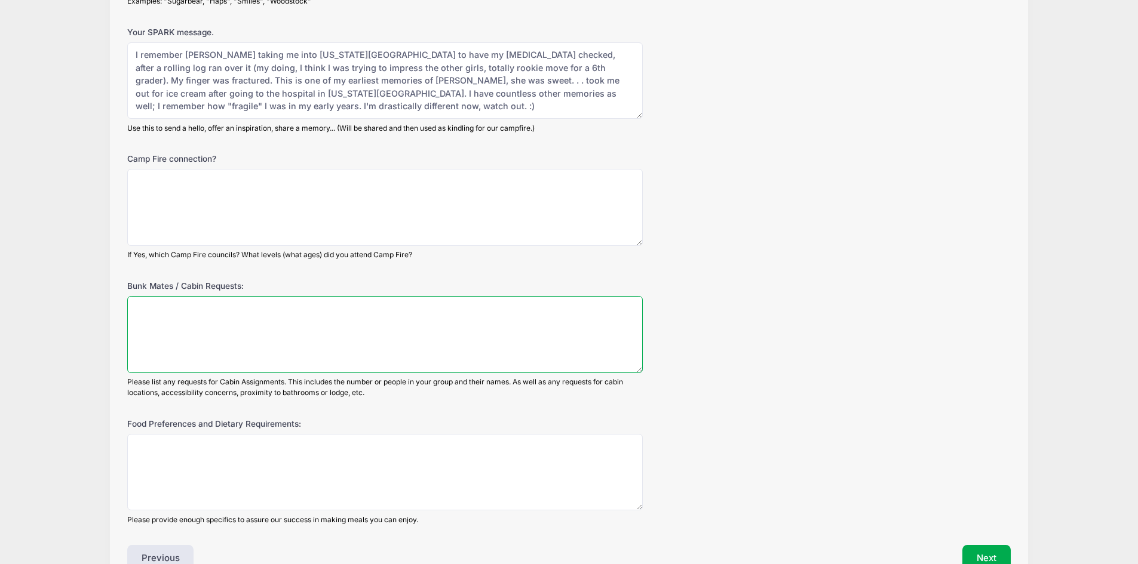
click at [241, 300] on textarea "Bunk Mates / Cabin Requests:" at bounding box center [385, 334] width 516 height 77
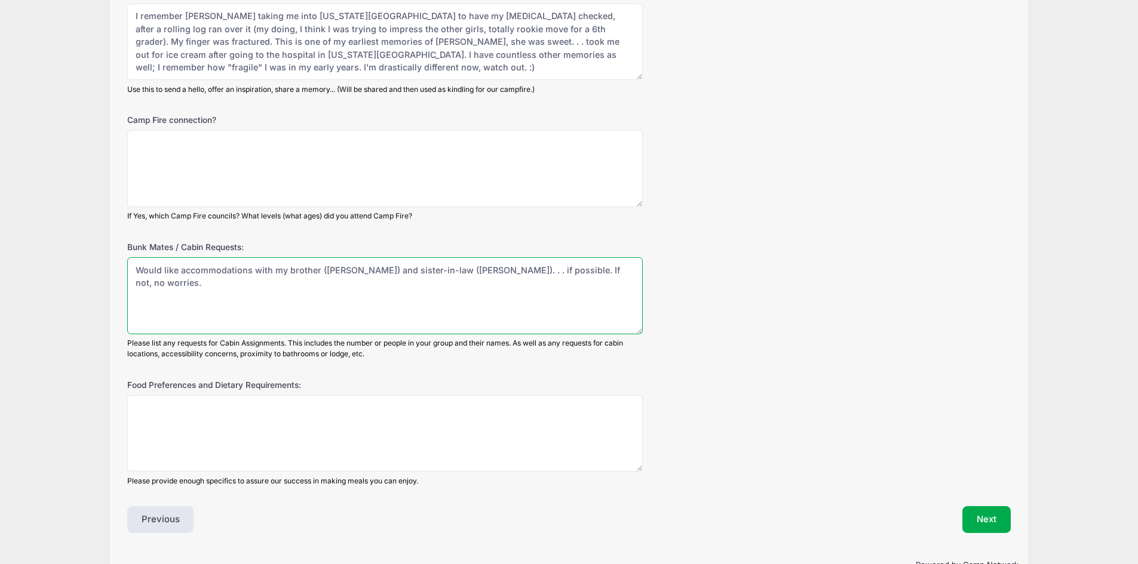
scroll to position [467, 0]
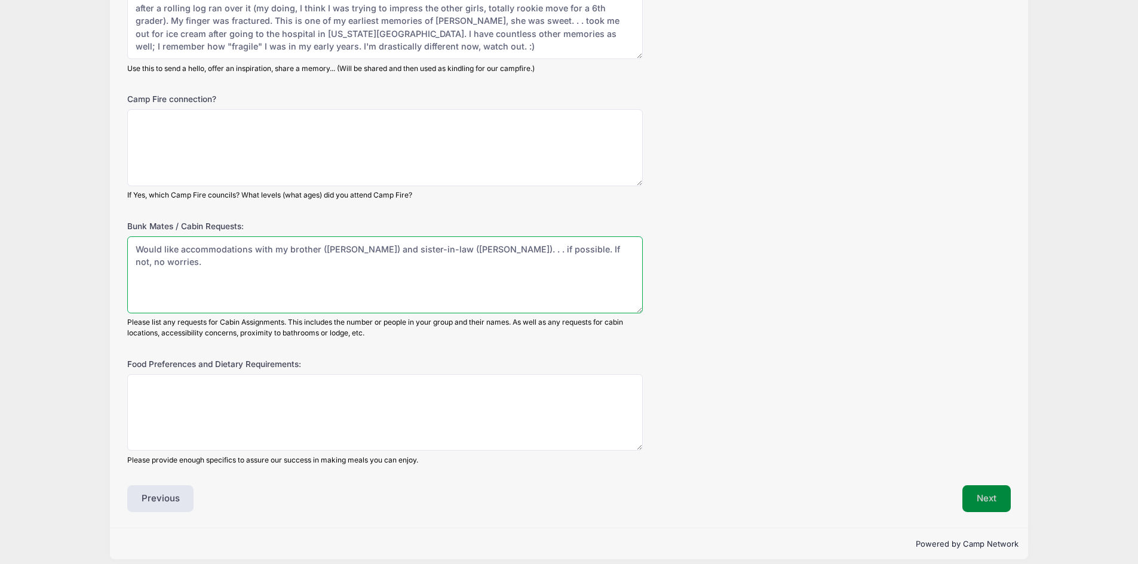
type textarea "Would like accommodations with my brother (Fuzzy) and sister-in-law (Dizzy). . …"
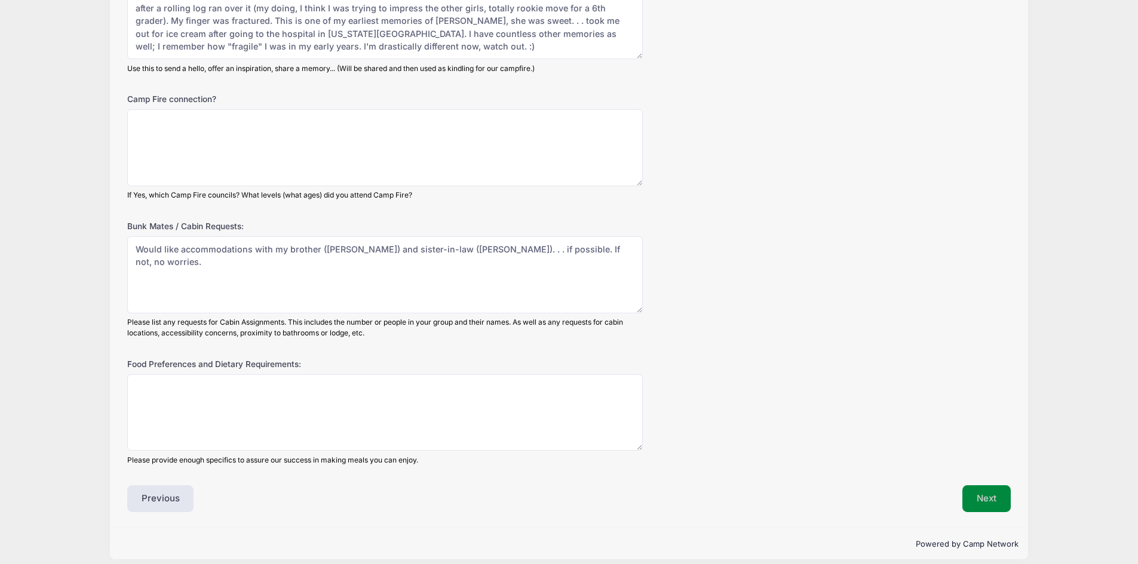
click at [991, 486] on button "Next" at bounding box center [986, 499] width 48 height 27
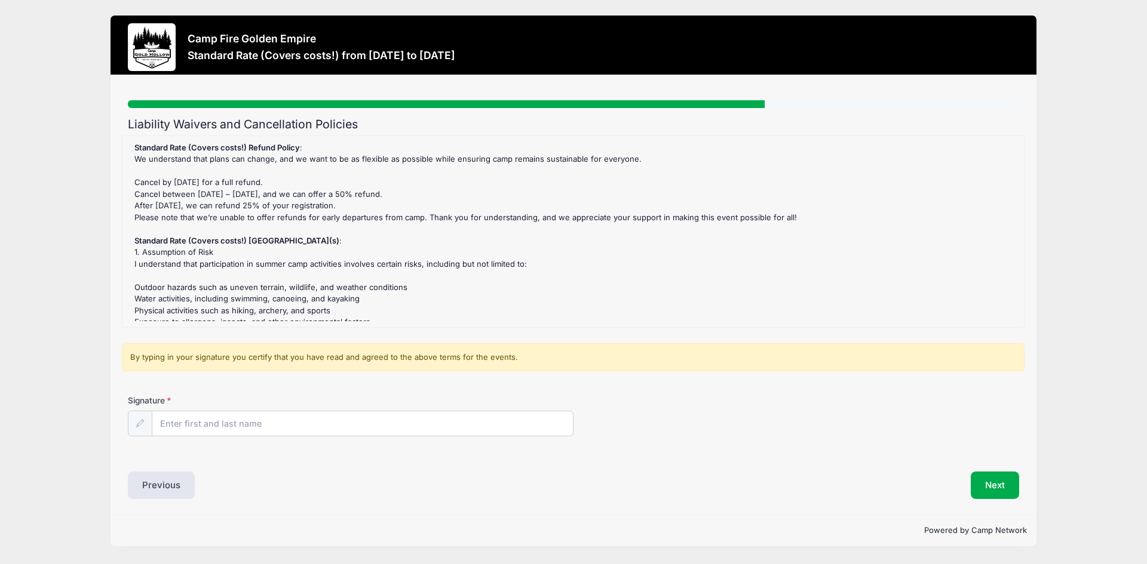
scroll to position [0, 0]
click at [226, 426] on input "Signature" at bounding box center [362, 425] width 421 height 26
type input "[PERSON_NAME]"
click at [983, 486] on button "Next" at bounding box center [995, 485] width 48 height 27
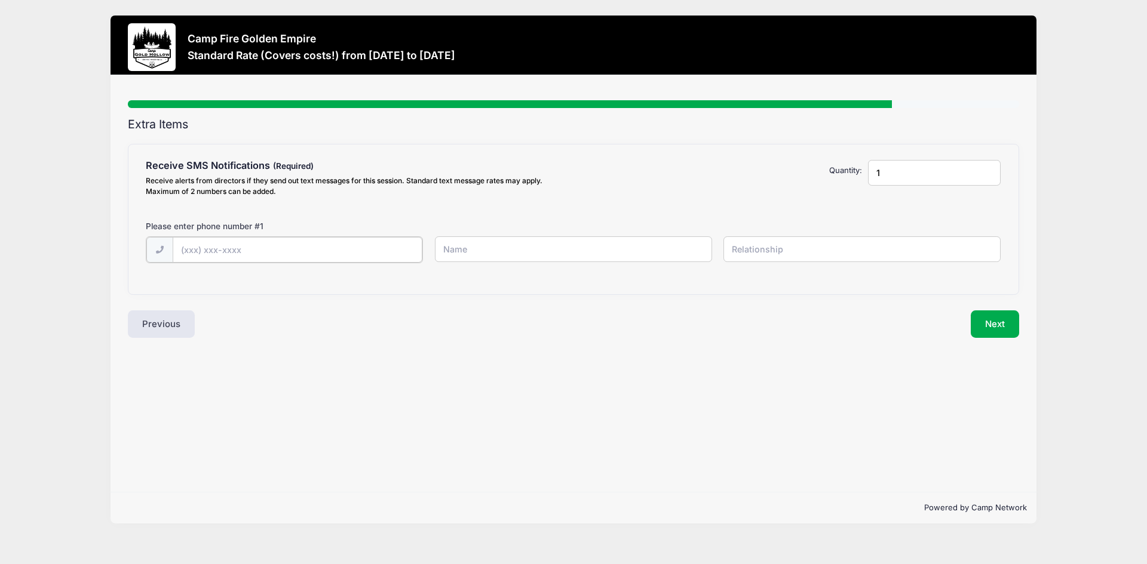
click at [0, 0] on input "text" at bounding box center [0, 0] width 0 height 0
type input "(916) 969-9173"
click at [0, 0] on input "text" at bounding box center [0, 0] width 0 height 0
type input "[PERSON_NAME]"
click at [0, 0] on input "text" at bounding box center [0, 0] width 0 height 0
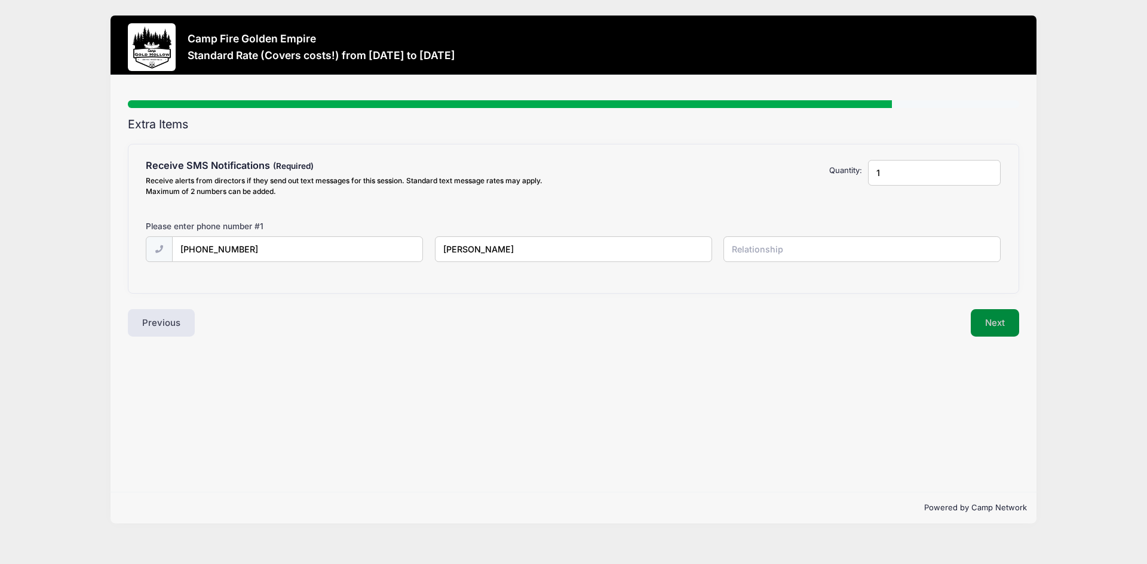
click at [986, 332] on button "Next" at bounding box center [995, 322] width 48 height 27
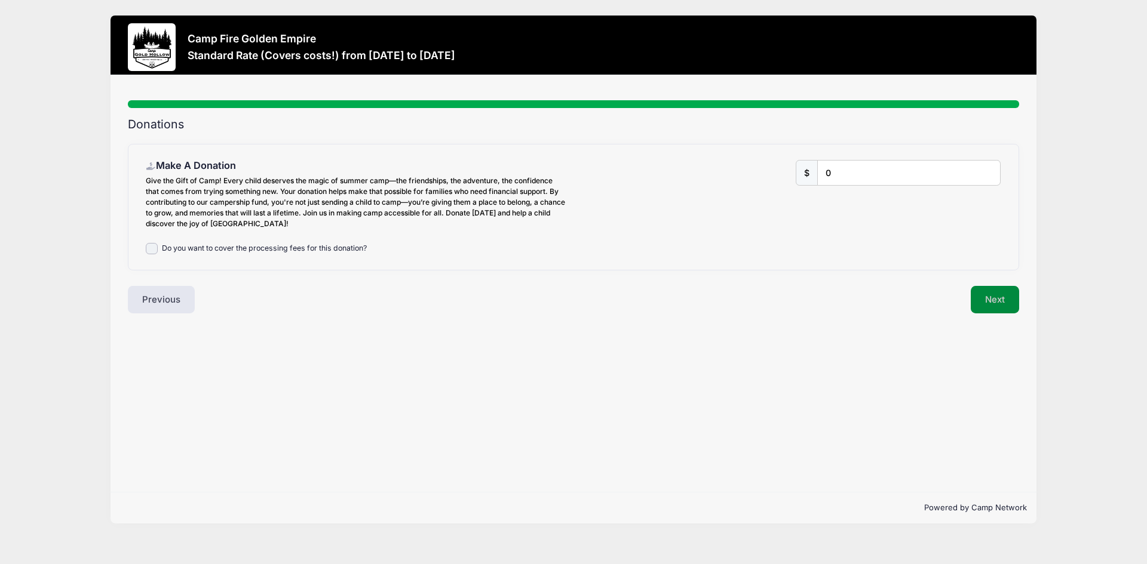
click at [981, 295] on button "Next" at bounding box center [995, 299] width 48 height 27
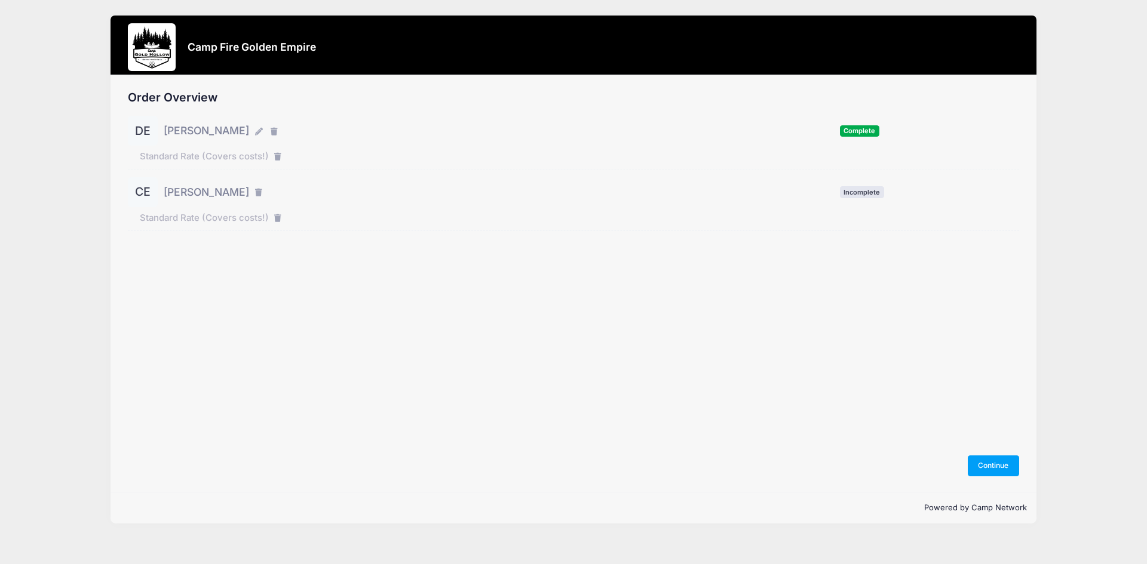
click at [211, 191] on span "[PERSON_NAME]" at bounding box center [206, 193] width 85 height 16
click at [987, 464] on button "Continue" at bounding box center [993, 466] width 51 height 20
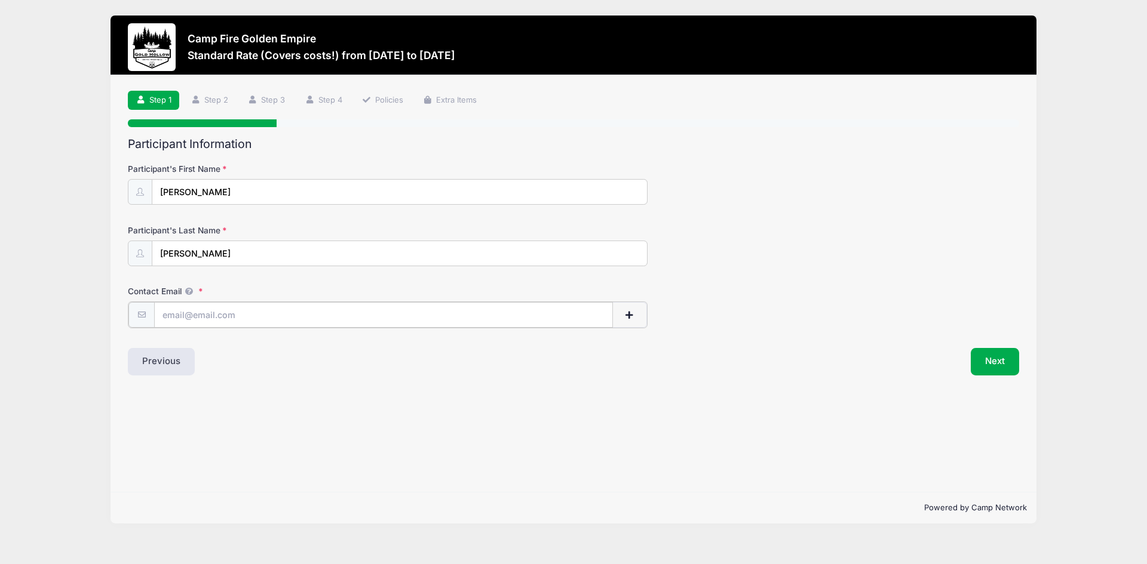
click at [208, 309] on input "Contact Email" at bounding box center [383, 315] width 459 height 26
type input "[PERSON_NAME][EMAIL_ADDRESS][DOMAIN_NAME]"
click at [987, 356] on button "Next" at bounding box center [995, 360] width 48 height 27
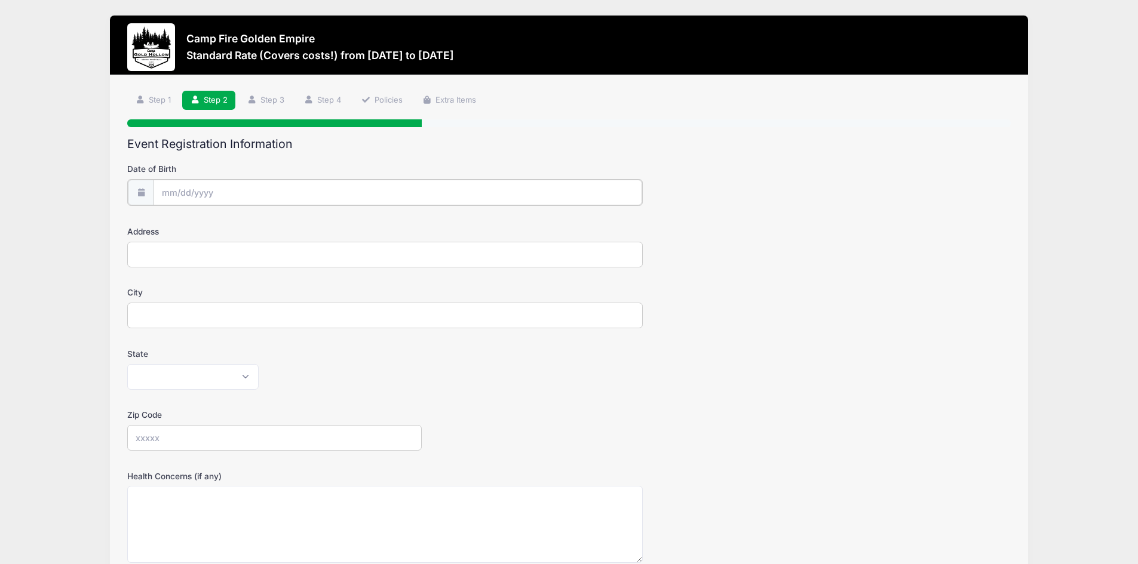
click at [172, 194] on input "Date of Birth" at bounding box center [398, 193] width 489 height 26
click at [171, 228] on icon at bounding box center [171, 225] width 8 height 8
click at [307, 228] on icon at bounding box center [303, 225] width 8 height 8
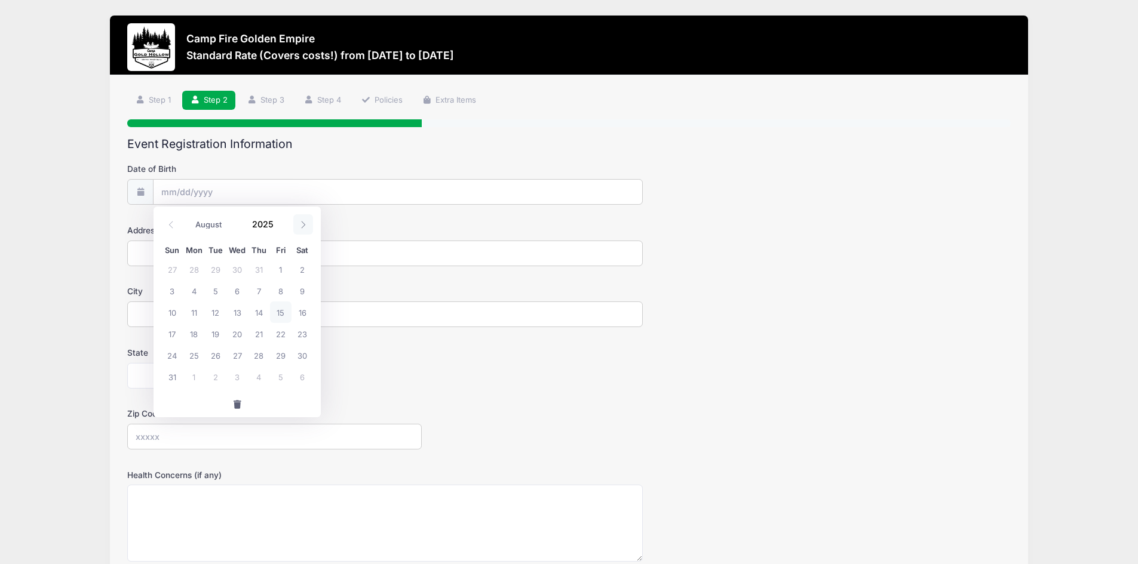
click at [307, 228] on icon at bounding box center [303, 225] width 8 height 8
select select "8"
click at [221, 223] on select "January February March April May June July August September October November De…" at bounding box center [215, 225] width 53 height 16
click at [189, 217] on select "January February March April May June July August September October November De…" at bounding box center [215, 225] width 53 height 16
click at [301, 293] on span "13" at bounding box center [303, 291] width 22 height 22
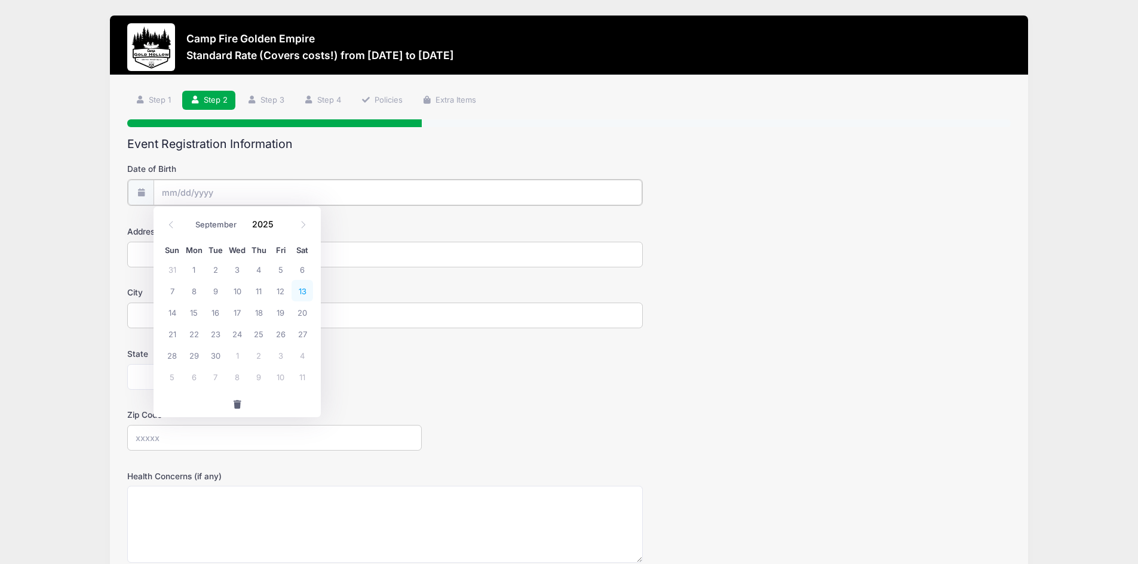
type input "09/13/2025"
click at [199, 195] on input "09/13/2025" at bounding box center [398, 193] width 489 height 26
click at [170, 228] on icon at bounding box center [171, 225] width 8 height 8
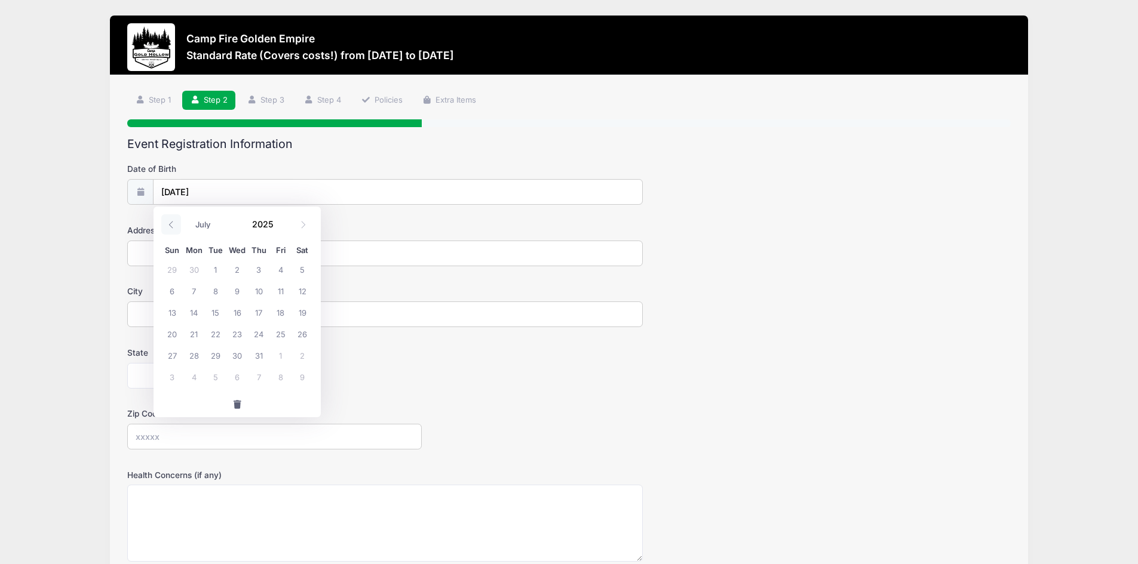
select select "5"
click at [265, 222] on input "2025" at bounding box center [265, 224] width 39 height 18
click at [280, 228] on span at bounding box center [281, 228] width 8 height 9
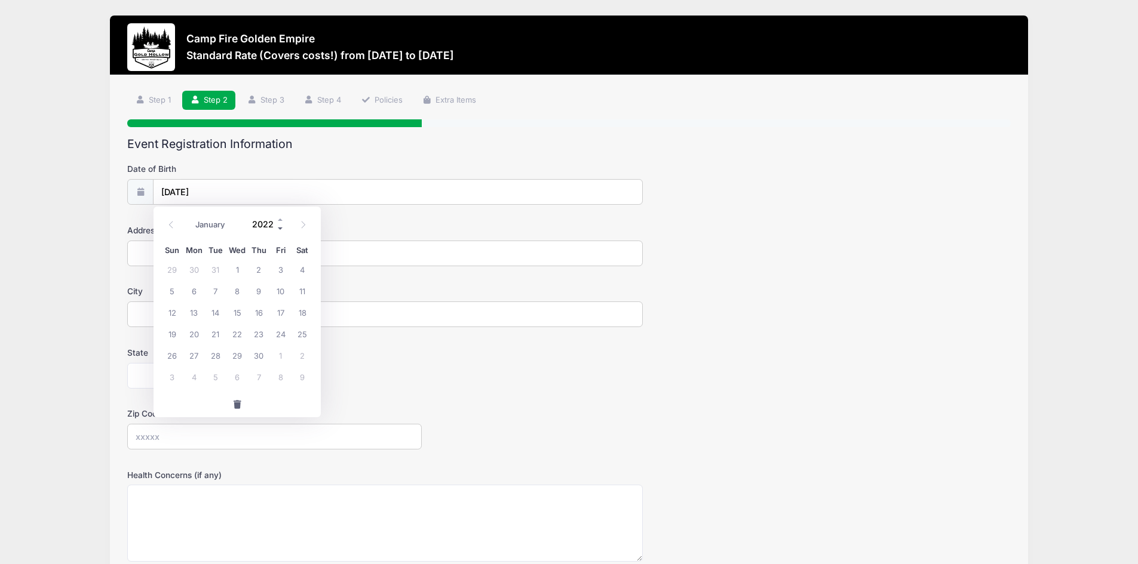
click at [280, 228] on span at bounding box center [281, 228] width 8 height 9
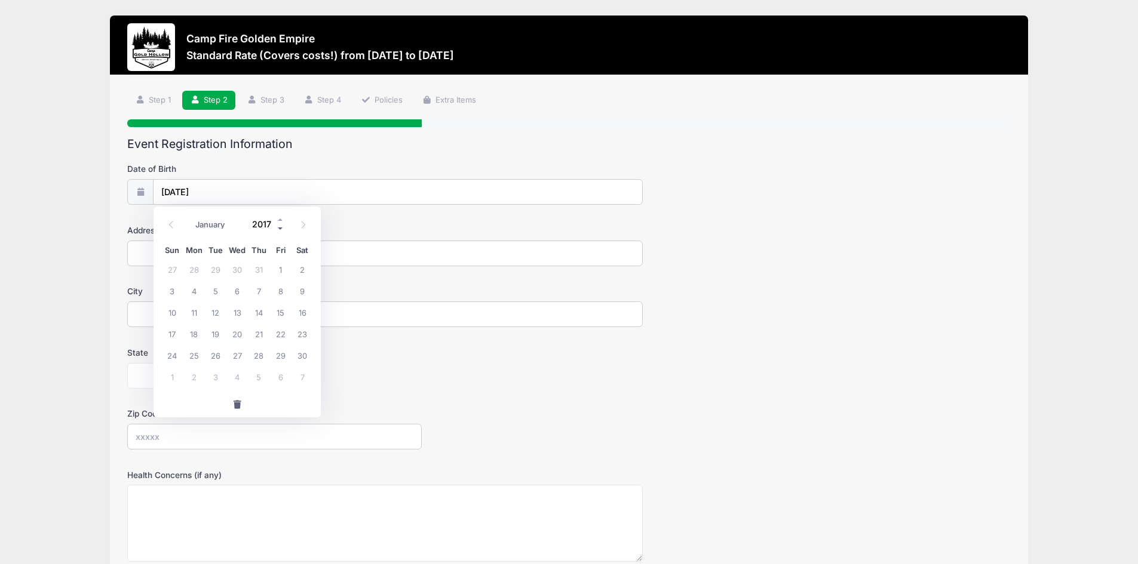
click at [280, 228] on span at bounding box center [281, 228] width 8 height 9
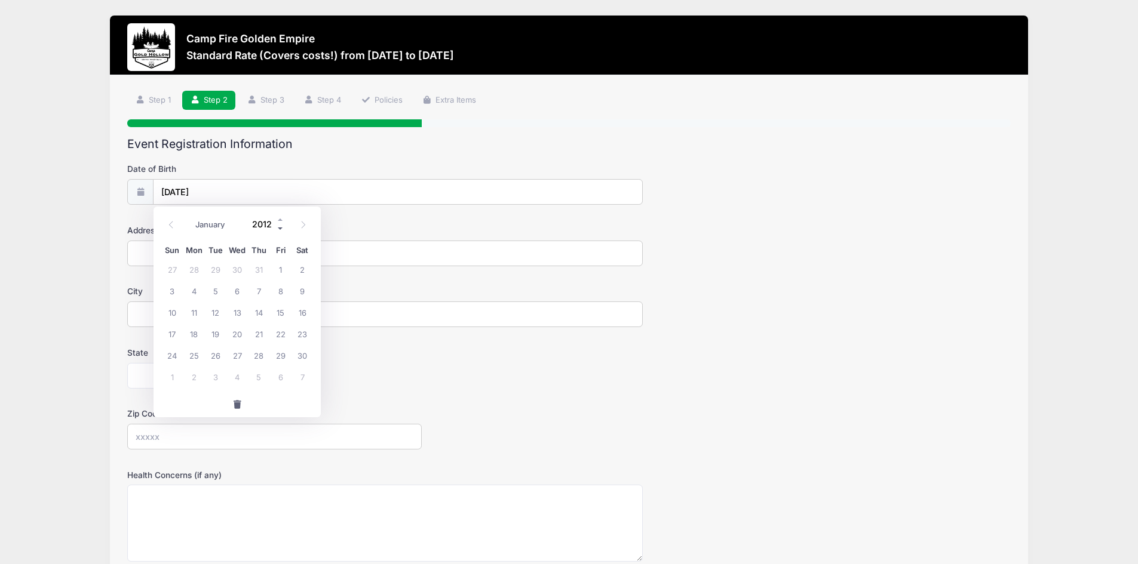
click at [280, 228] on span at bounding box center [281, 228] width 8 height 9
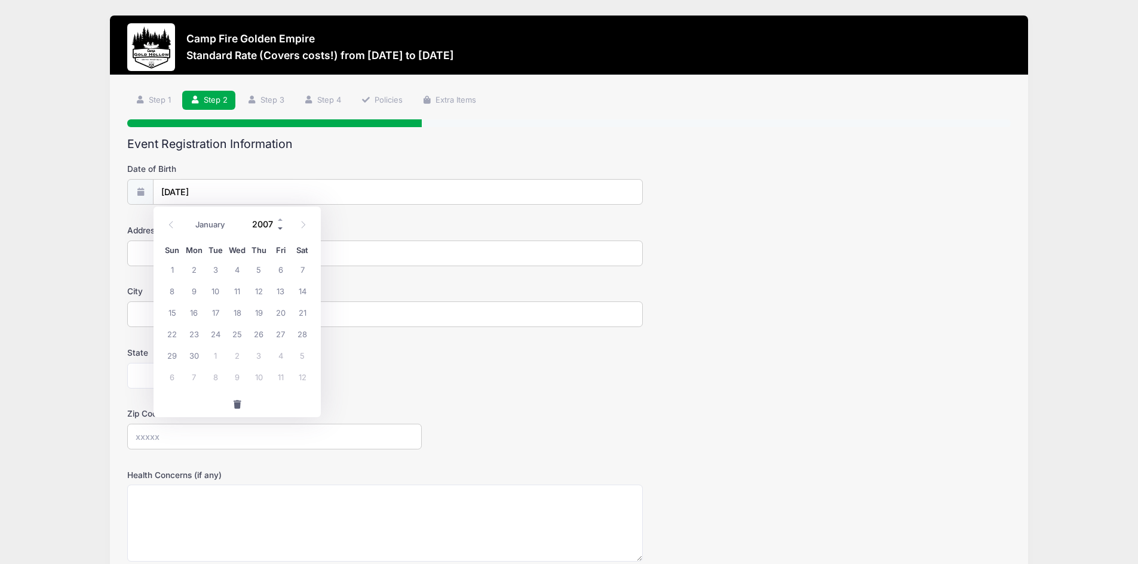
click at [280, 228] on span at bounding box center [281, 228] width 8 height 9
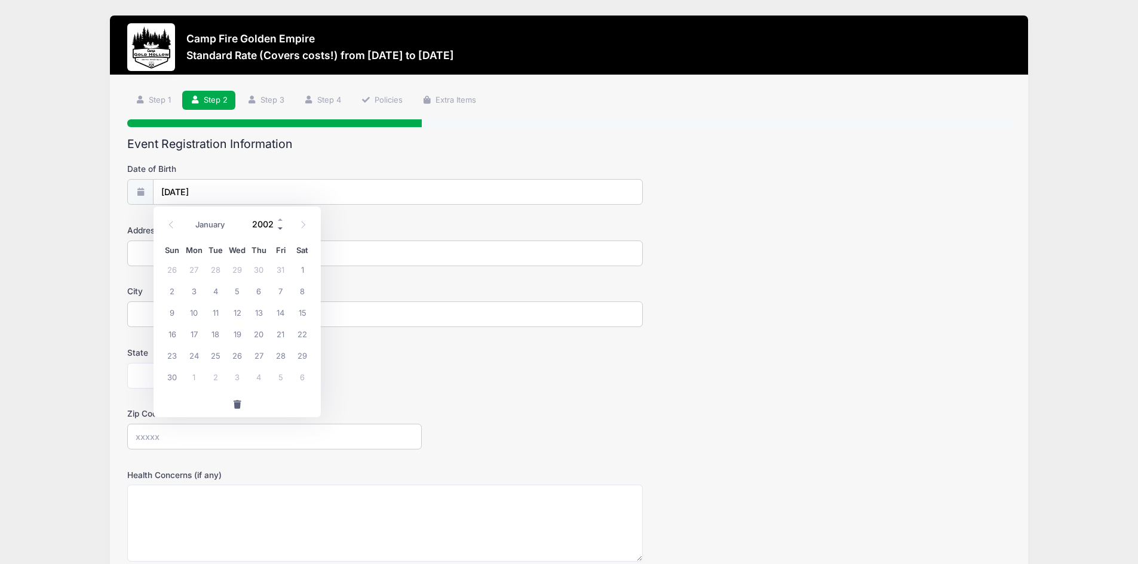
click at [280, 228] on span at bounding box center [281, 228] width 8 height 9
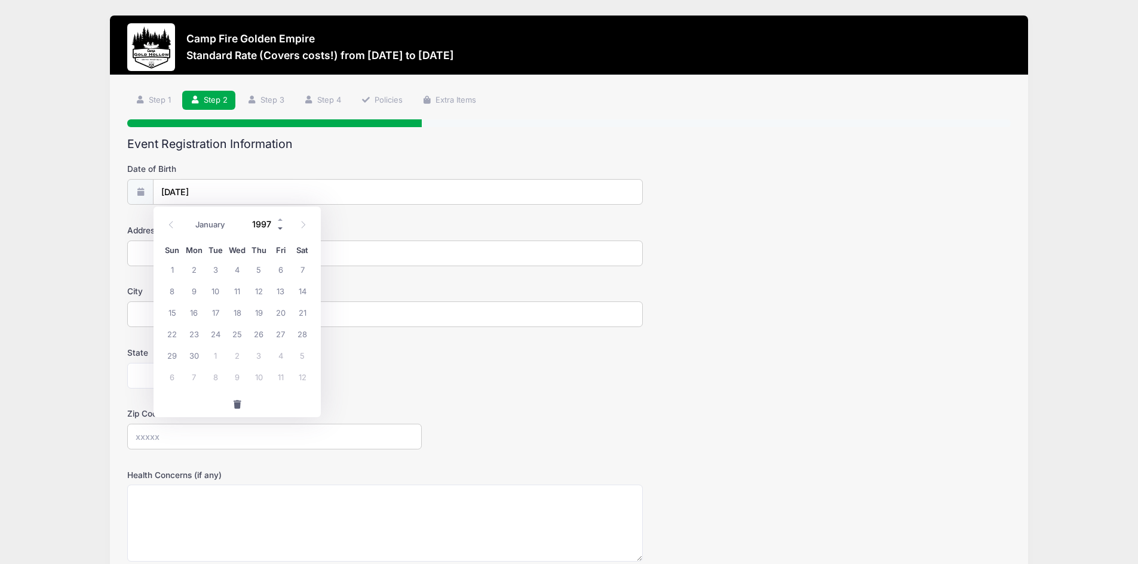
click at [280, 228] on span at bounding box center [281, 228] width 8 height 9
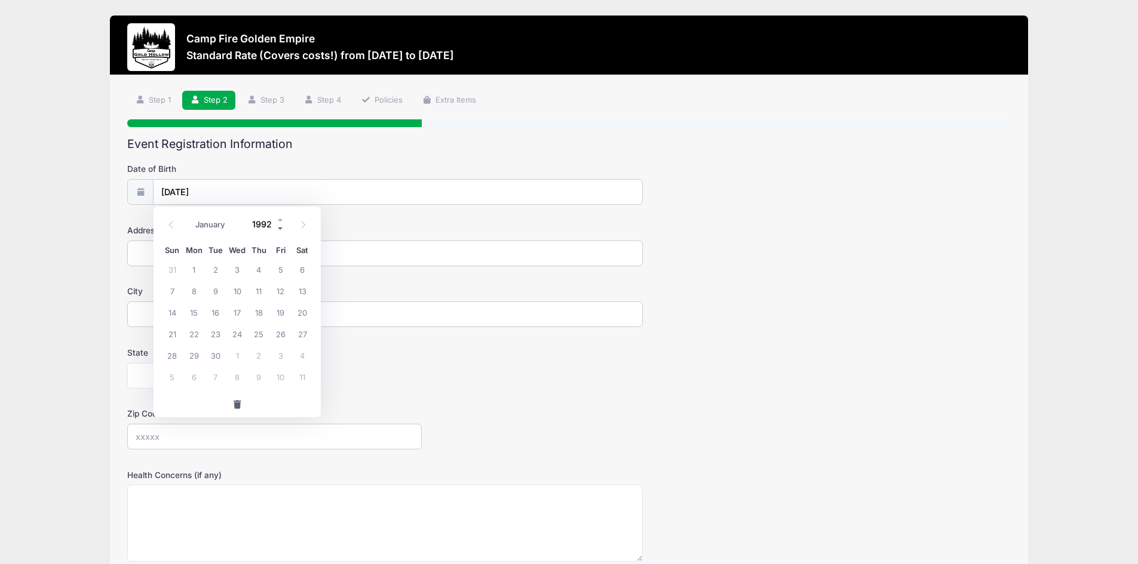
click at [280, 228] on span at bounding box center [281, 228] width 8 height 9
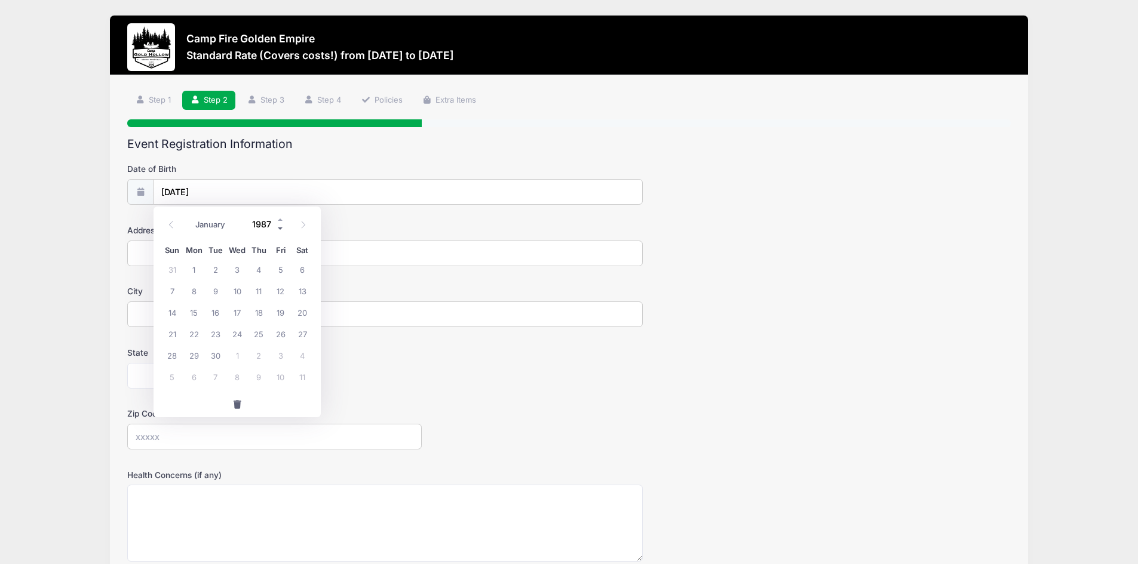
click at [280, 228] on span at bounding box center [281, 228] width 8 height 9
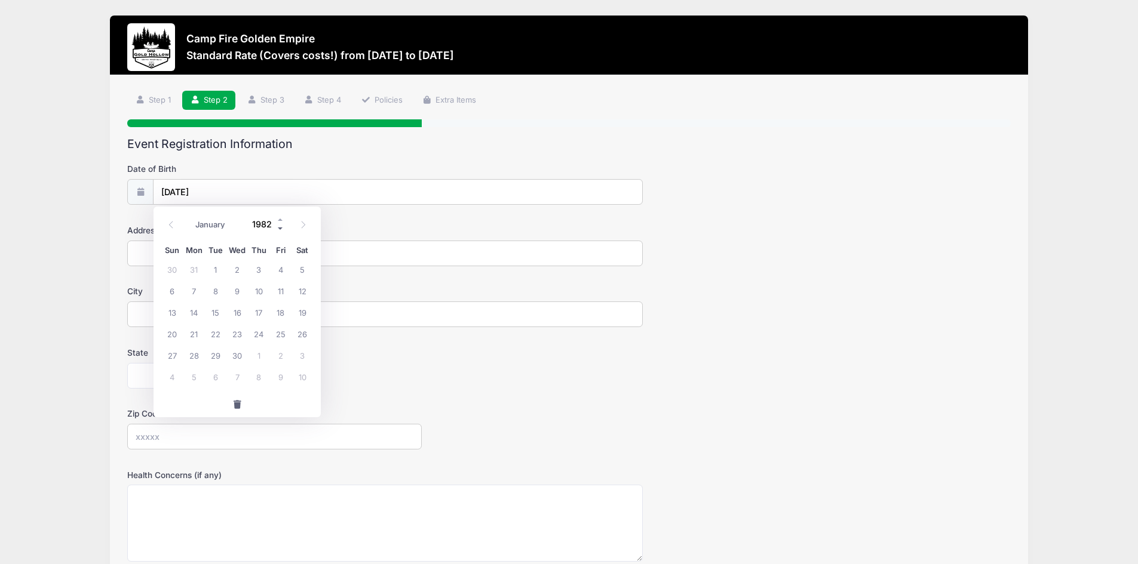
click at [280, 228] on span at bounding box center [281, 228] width 8 height 9
type input "1980"
click at [262, 226] on input "1980" at bounding box center [265, 224] width 39 height 18
click at [281, 290] on span "13" at bounding box center [281, 291] width 22 height 22
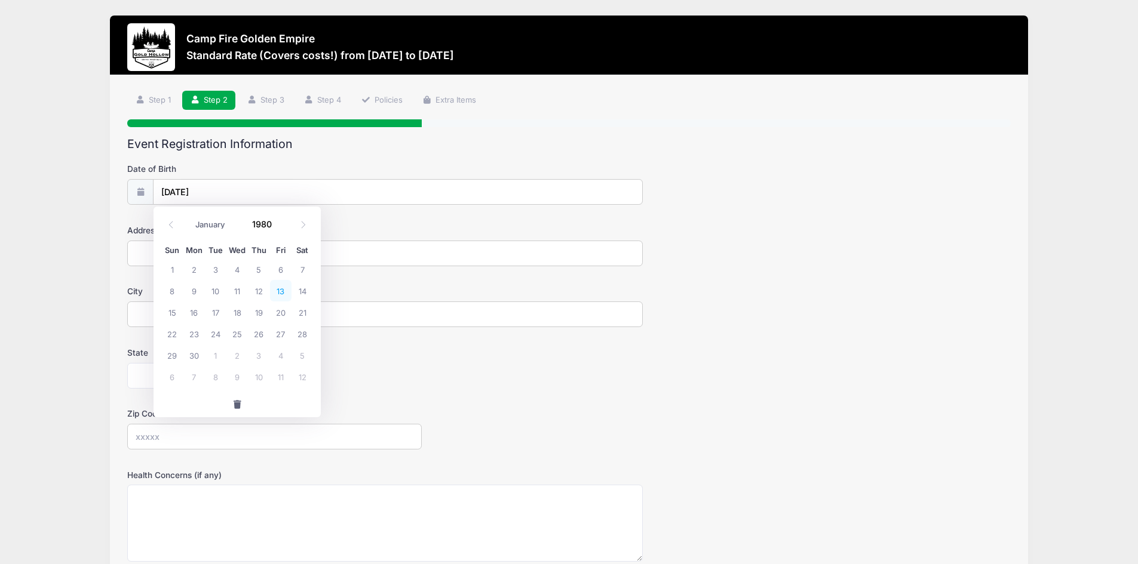
type input "06/13/1980"
click at [166, 192] on input "06/13/1980" at bounding box center [398, 193] width 489 height 26
click at [300, 225] on icon at bounding box center [303, 225] width 8 height 8
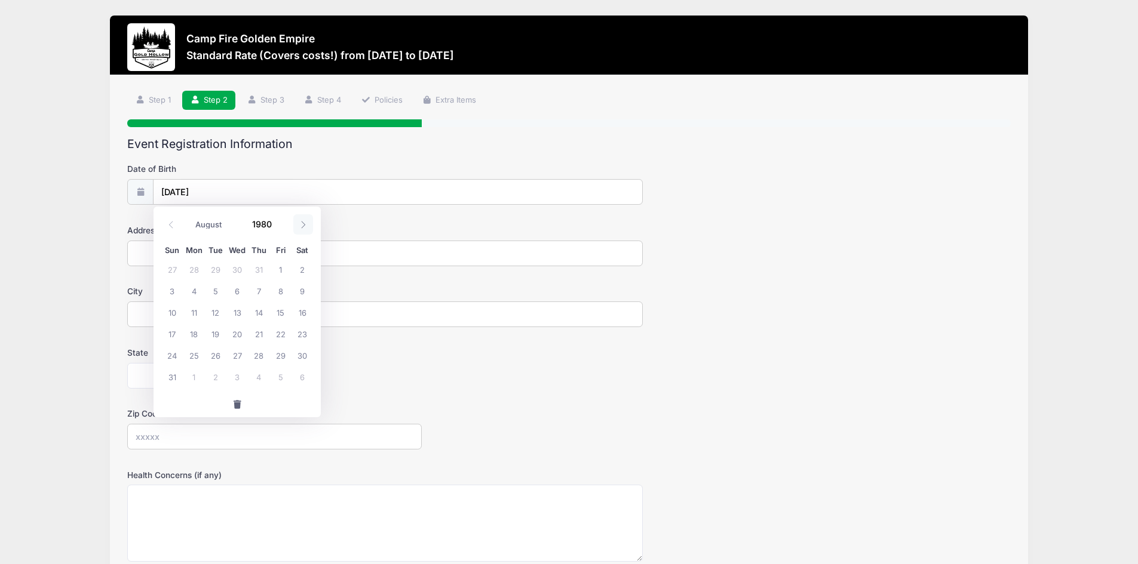
select select "8"
click at [297, 288] on span "13" at bounding box center [303, 291] width 22 height 22
type input "09/13/1980"
click at [217, 256] on input "Address" at bounding box center [385, 254] width 516 height 26
click at [201, 243] on input "5440" at bounding box center [385, 254] width 516 height 26
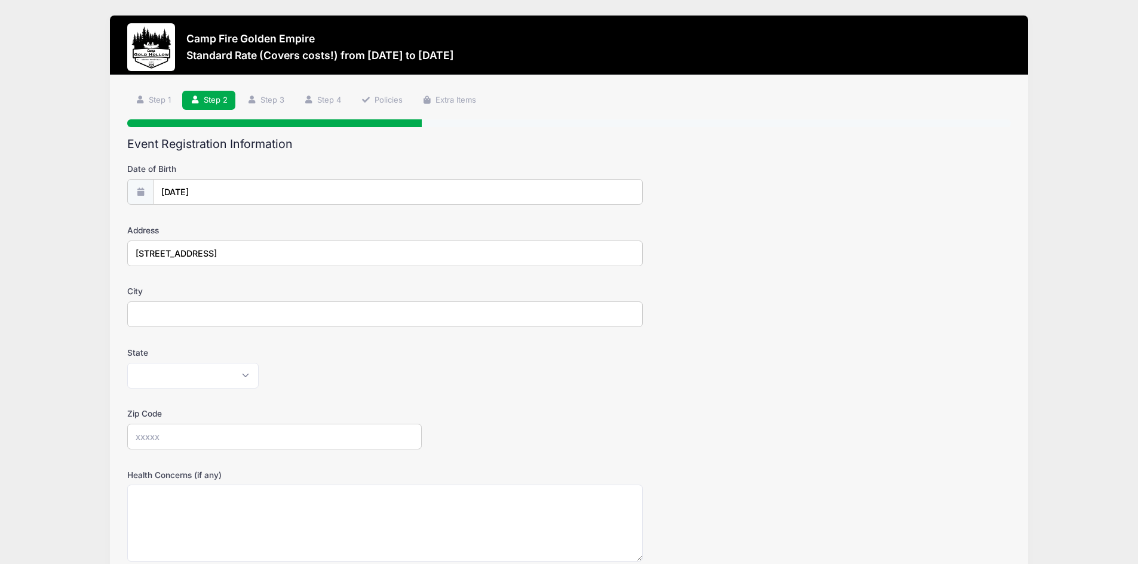
type input "5440 Portola Cir."
type input "Rocklin"
select select "CA"
type input "95677"
click at [755, 357] on div "State Alabama Alaska American Samoa Arizona Arkansas Armed Forces Africa Armed …" at bounding box center [568, 368] width 883 height 42
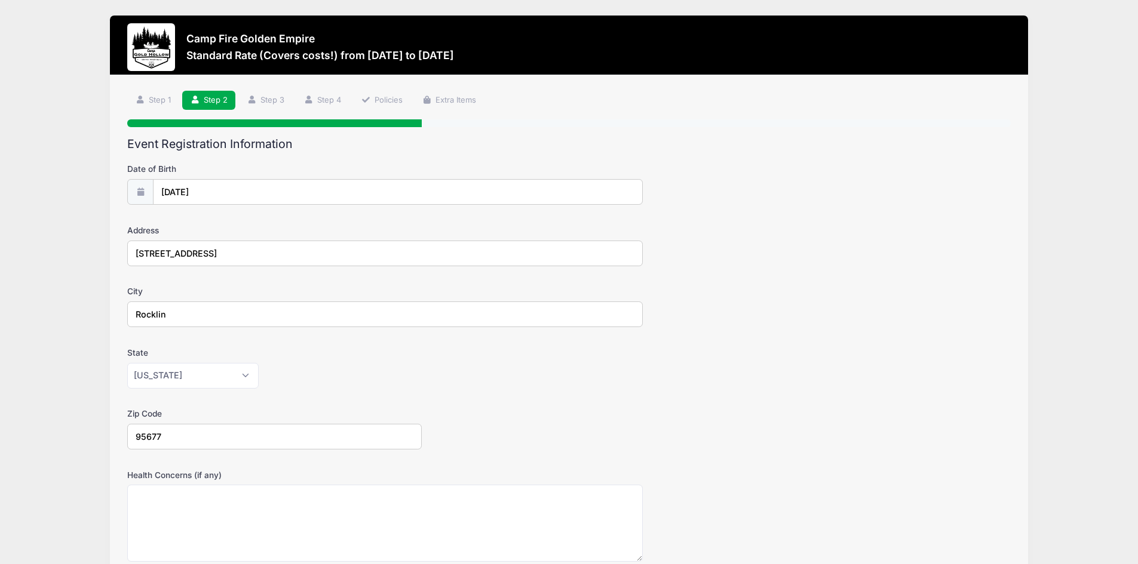
scroll to position [220, 0]
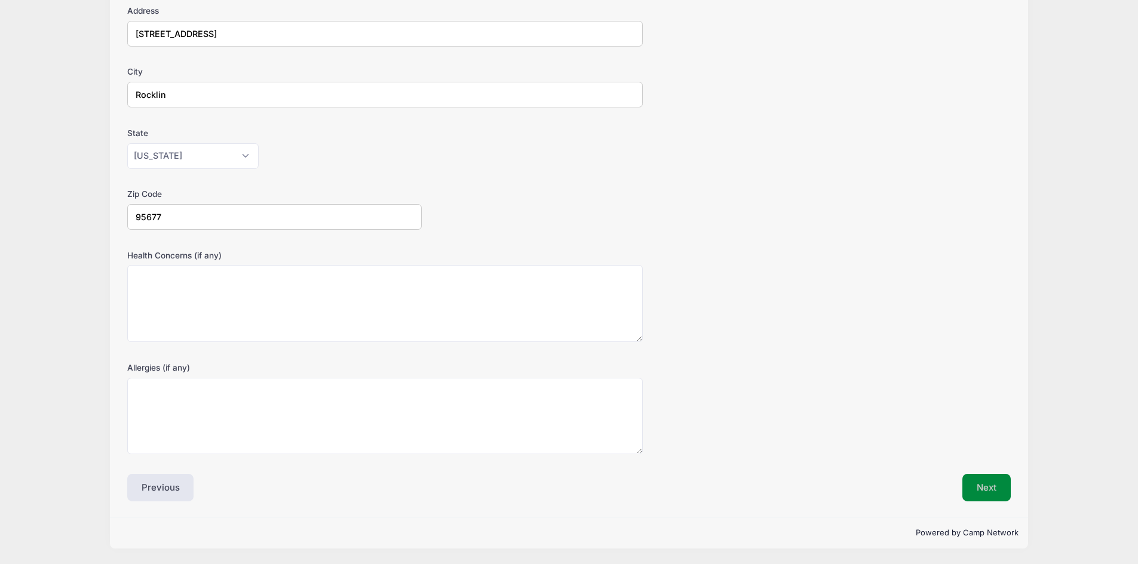
click at [993, 493] on button "Next" at bounding box center [986, 487] width 48 height 27
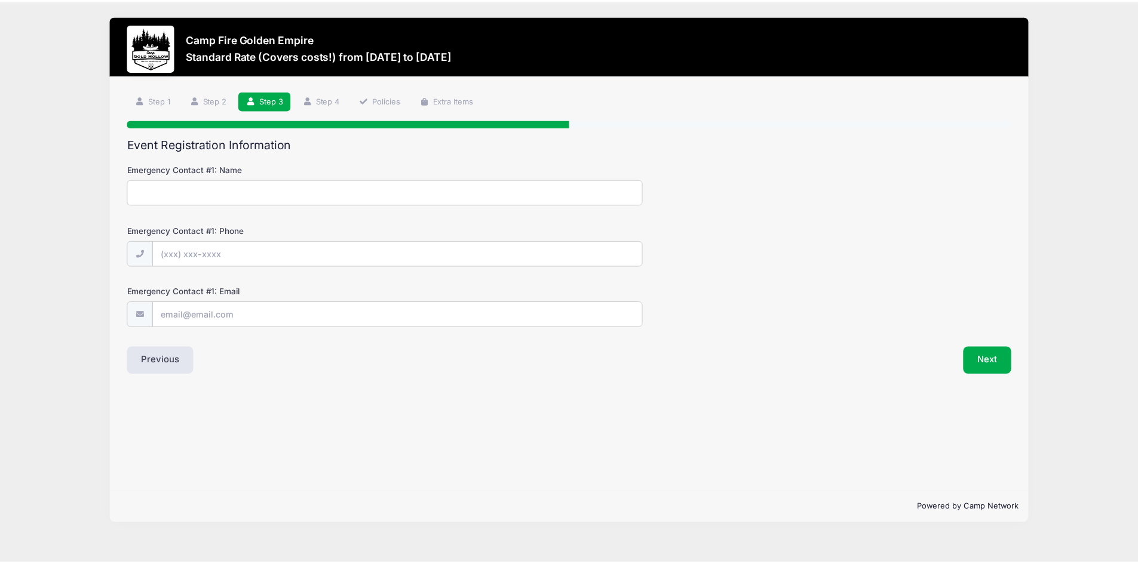
scroll to position [0, 0]
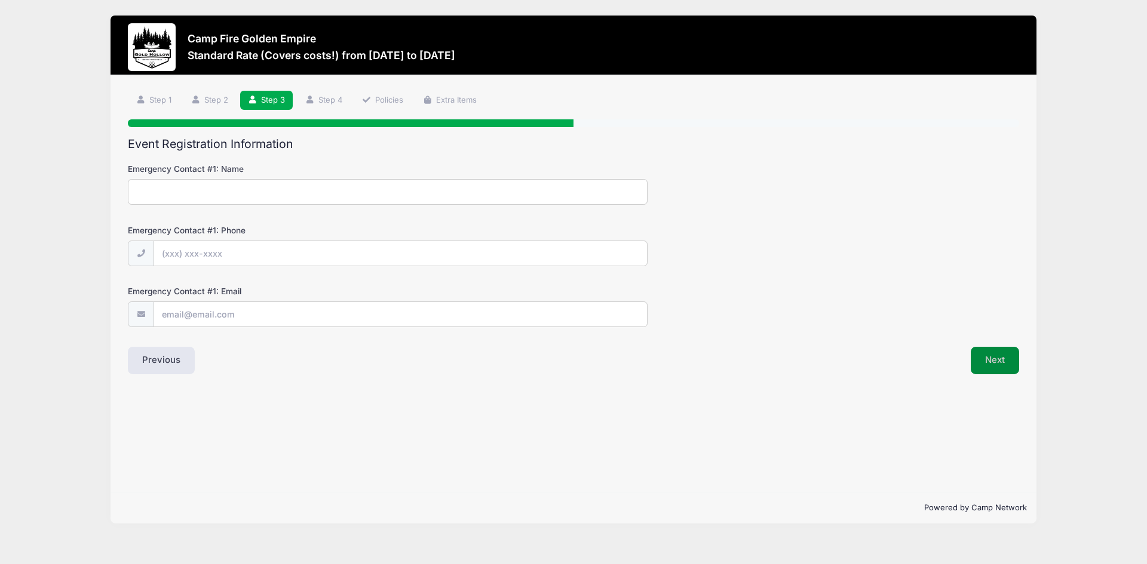
click at [983, 359] on button "Next" at bounding box center [995, 360] width 48 height 27
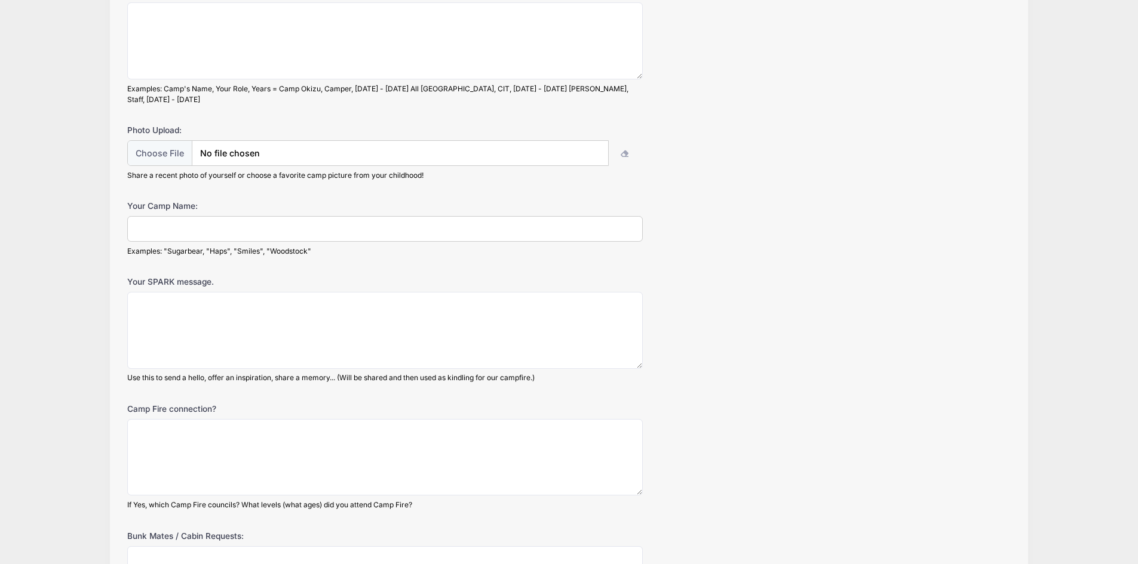
scroll to position [179, 0]
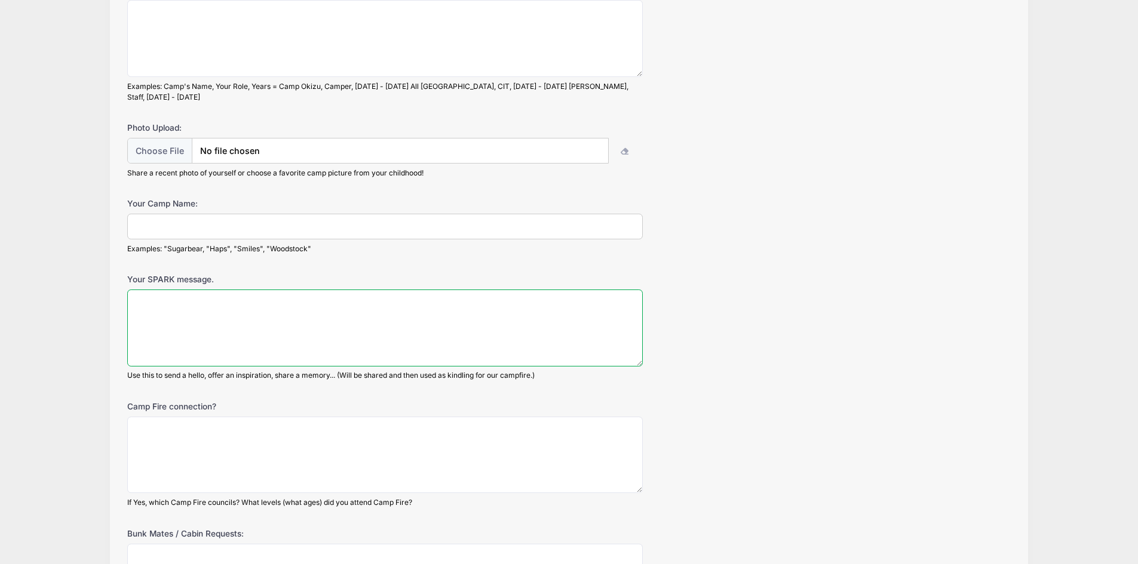
click at [192, 297] on textarea "Your SPARK message." at bounding box center [385, 328] width 516 height 77
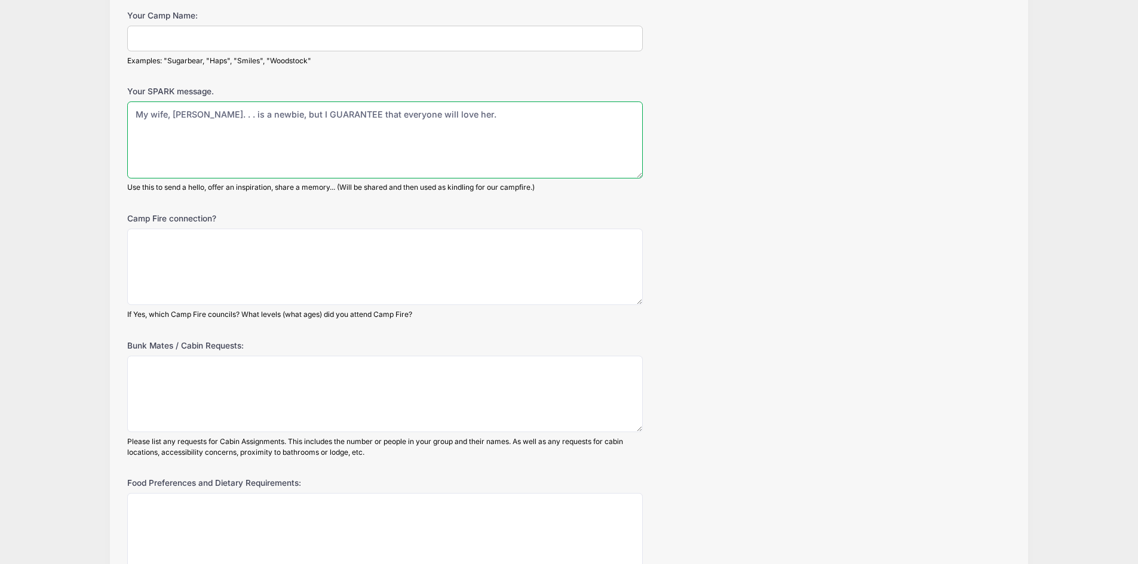
scroll to position [478, 0]
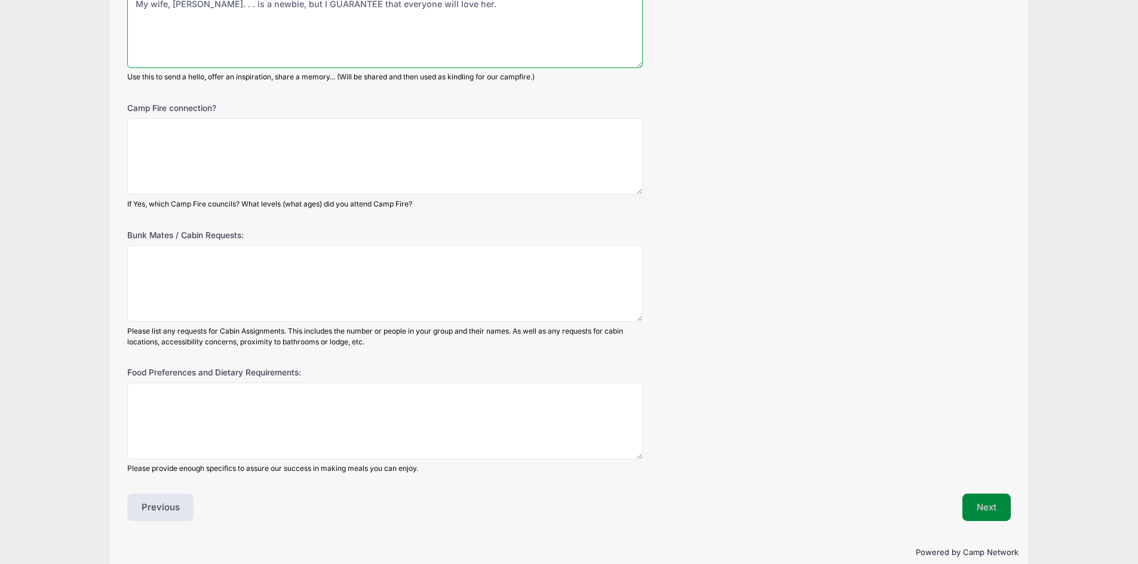
type textarea "My wife, Claudia. . . is a newbie, but I GUARANTEE that everyone will love her."
click at [1001, 502] on button "Next" at bounding box center [986, 507] width 48 height 27
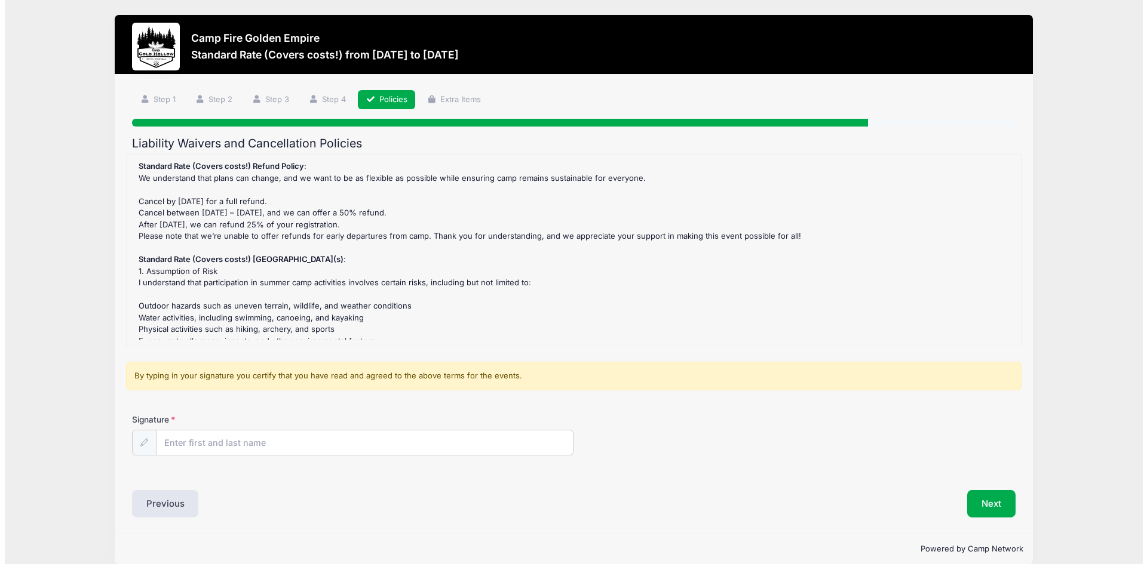
scroll to position [0, 0]
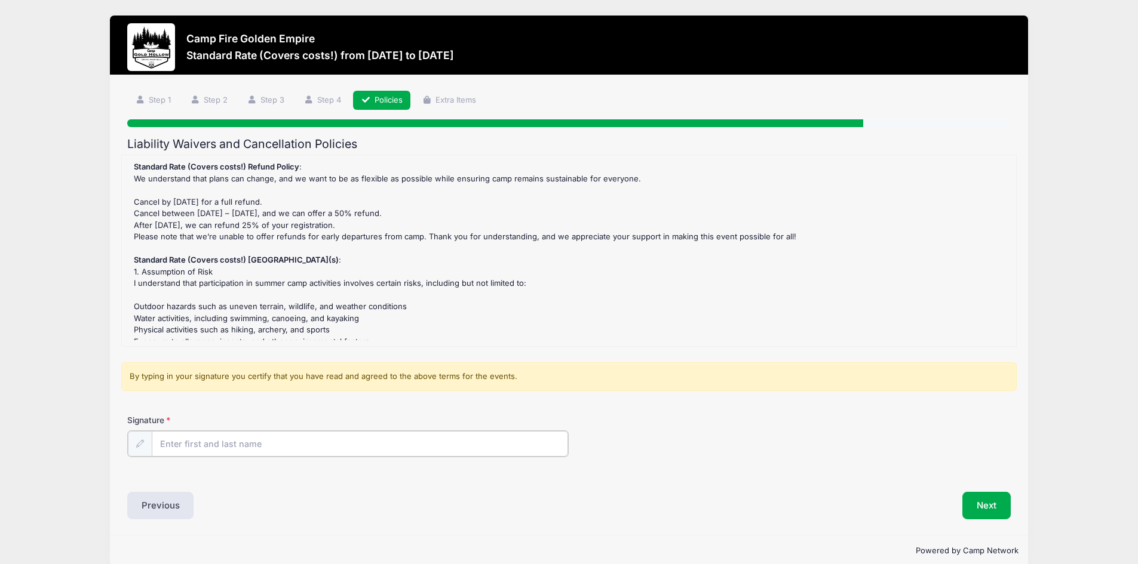
click at [248, 445] on input "Signature" at bounding box center [360, 444] width 417 height 26
type input "[PERSON_NAME]"
click at [995, 495] on button "Next" at bounding box center [986, 504] width 48 height 27
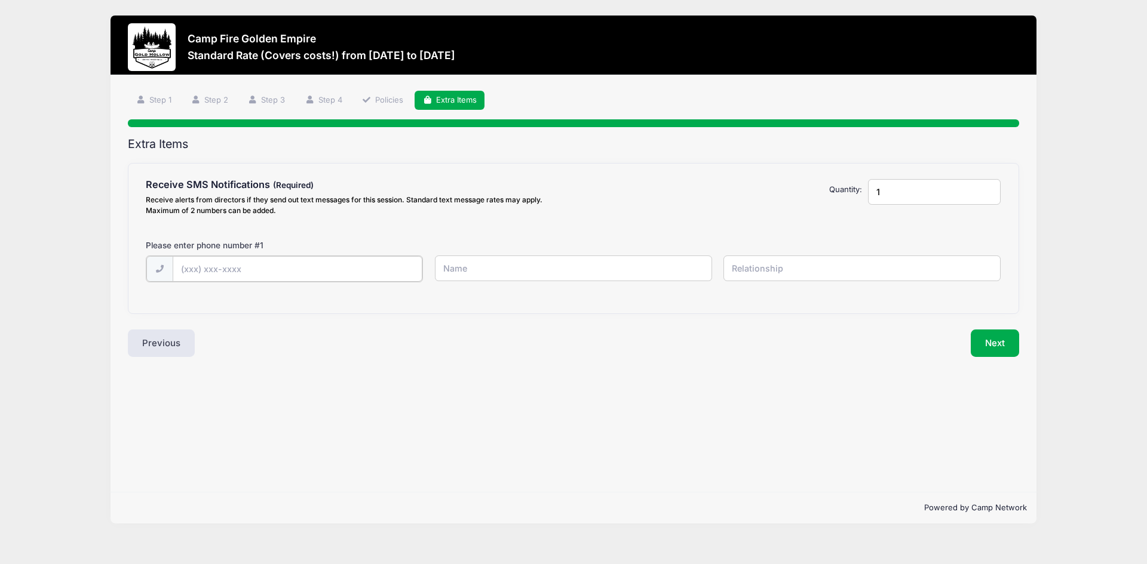
click at [0, 0] on input "text" at bounding box center [0, 0] width 0 height 0
type input "(916) 969-7792"
type input "[PERSON_NAME]"
click at [993, 331] on button "Next" at bounding box center [995, 342] width 48 height 27
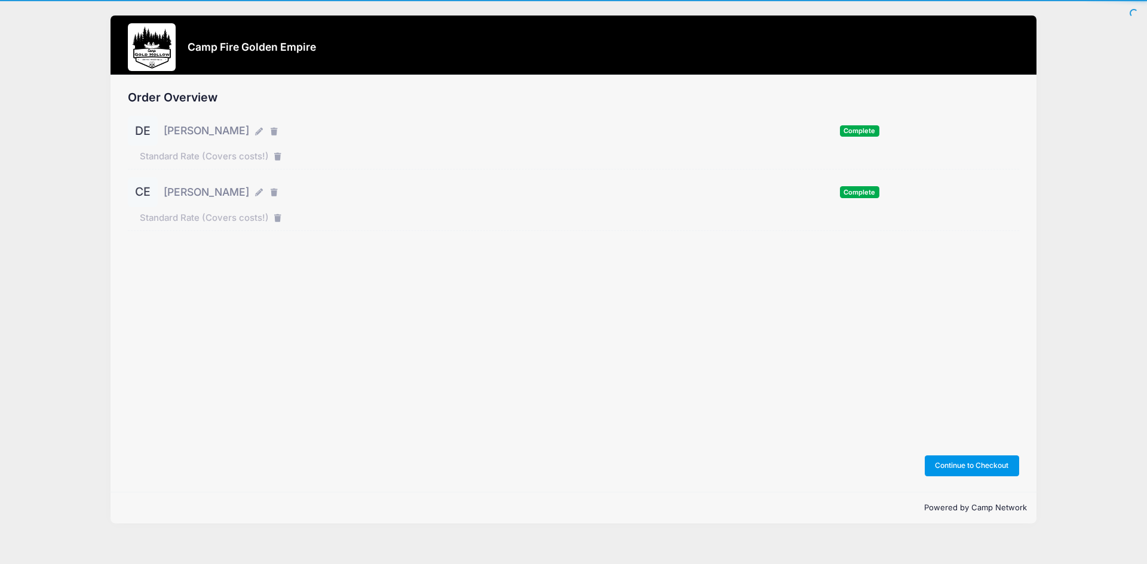
click at [972, 470] on button "Continue to Checkout" at bounding box center [972, 466] width 94 height 20
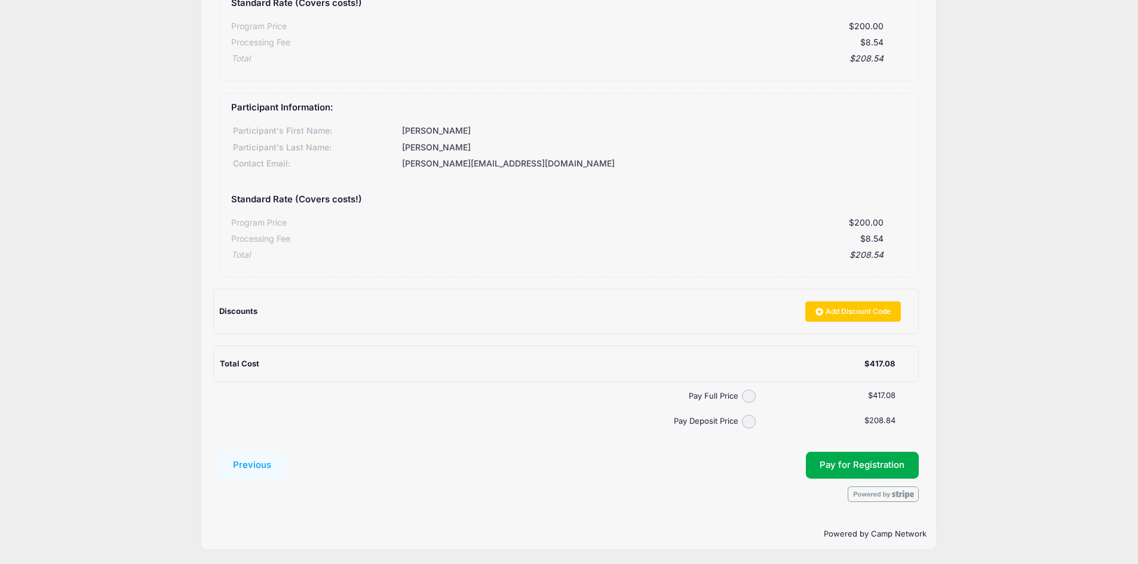
scroll to position [219, 0]
click at [744, 392] on input "Pay Full Price" at bounding box center [749, 396] width 14 height 14
radio input "true"
click at [860, 471] on button "Pay for Registration" at bounding box center [862, 465] width 113 height 27
click at [893, 467] on span "Pay for Registration" at bounding box center [862, 464] width 85 height 11
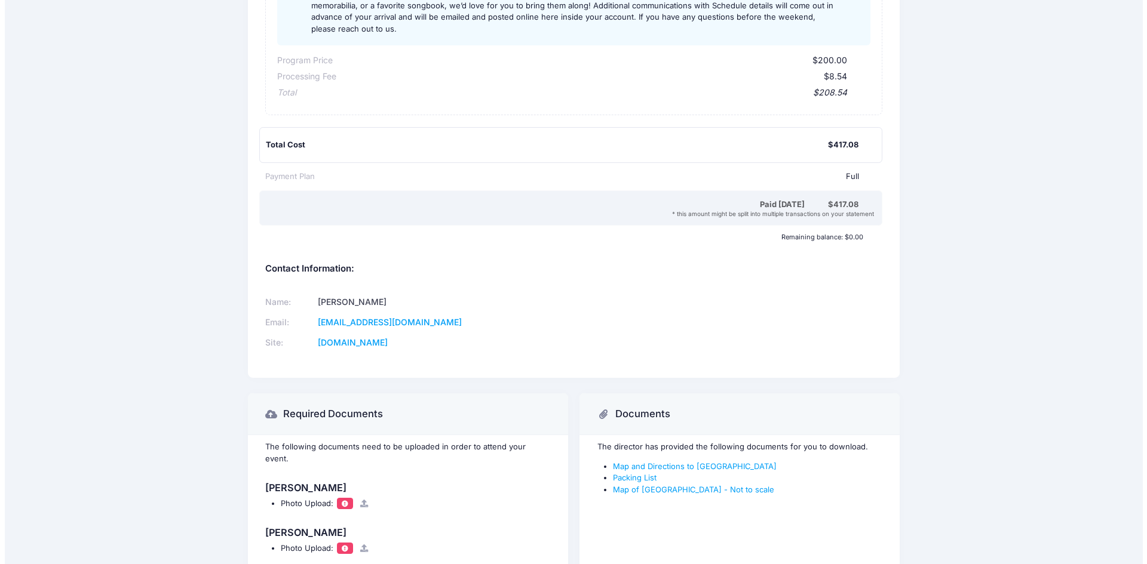
scroll to position [614, 0]
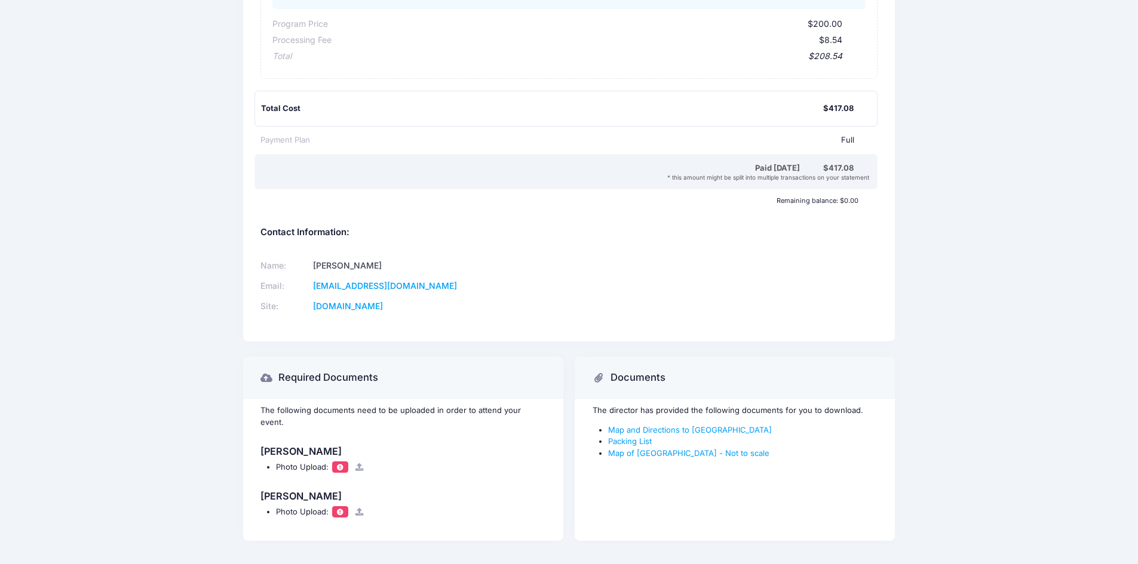
click at [360, 464] on icon at bounding box center [360, 468] width 10 height 8
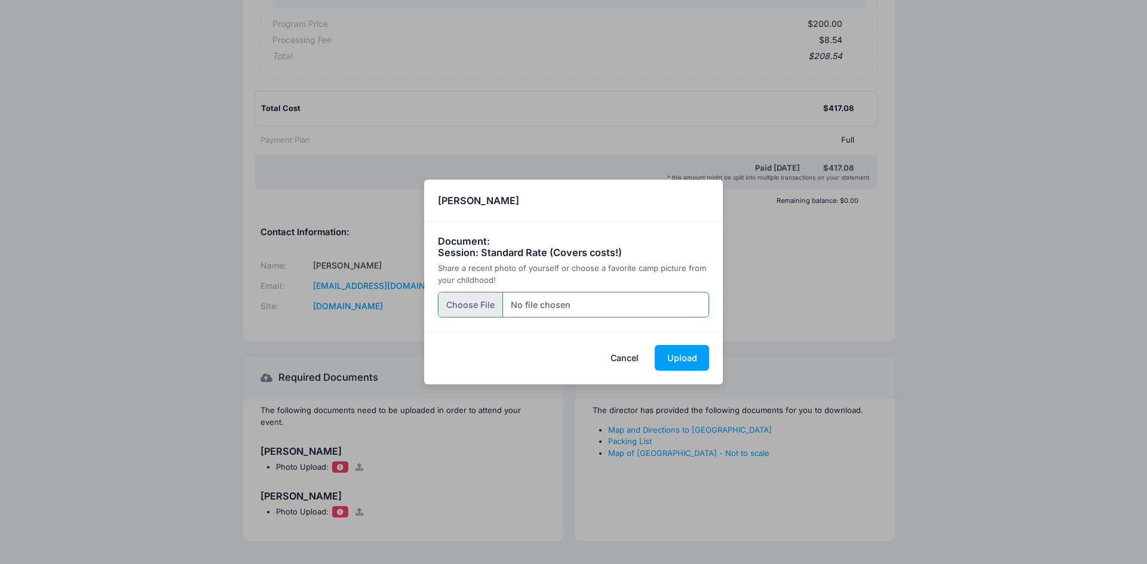
click at [475, 306] on input "file" at bounding box center [574, 305] width 272 height 26
click at [701, 356] on button "Upload" at bounding box center [682, 358] width 54 height 26
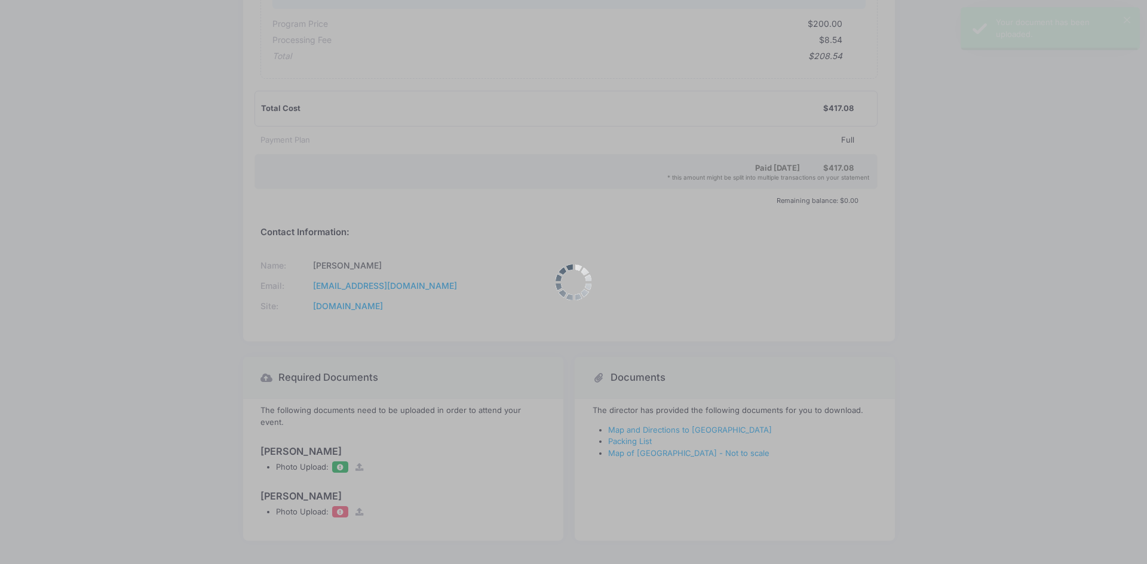
scroll to position [0, 0]
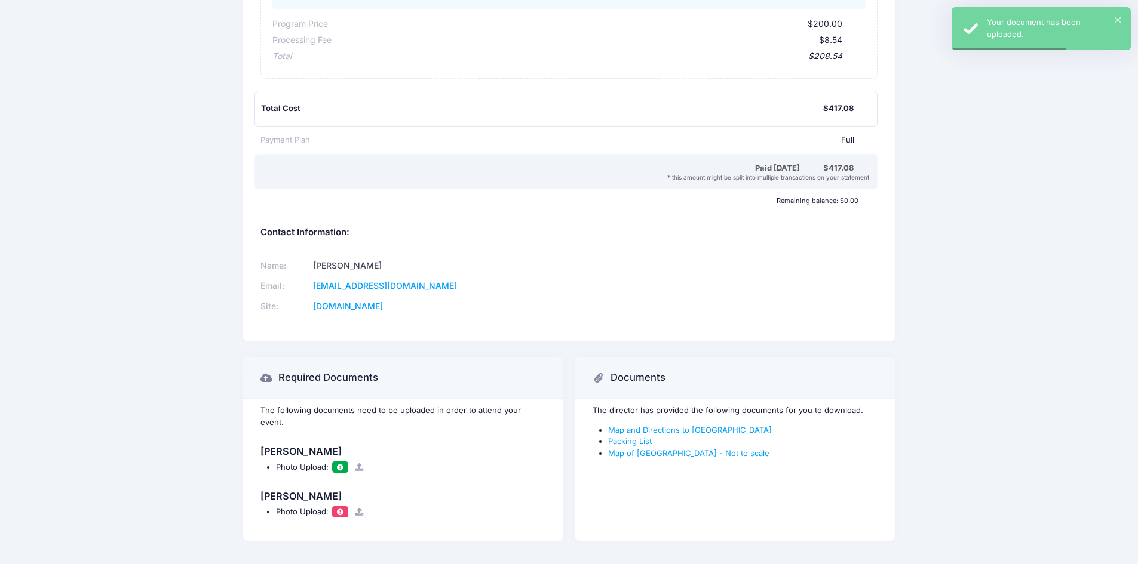
click at [340, 509] on span at bounding box center [340, 512] width 8 height 7
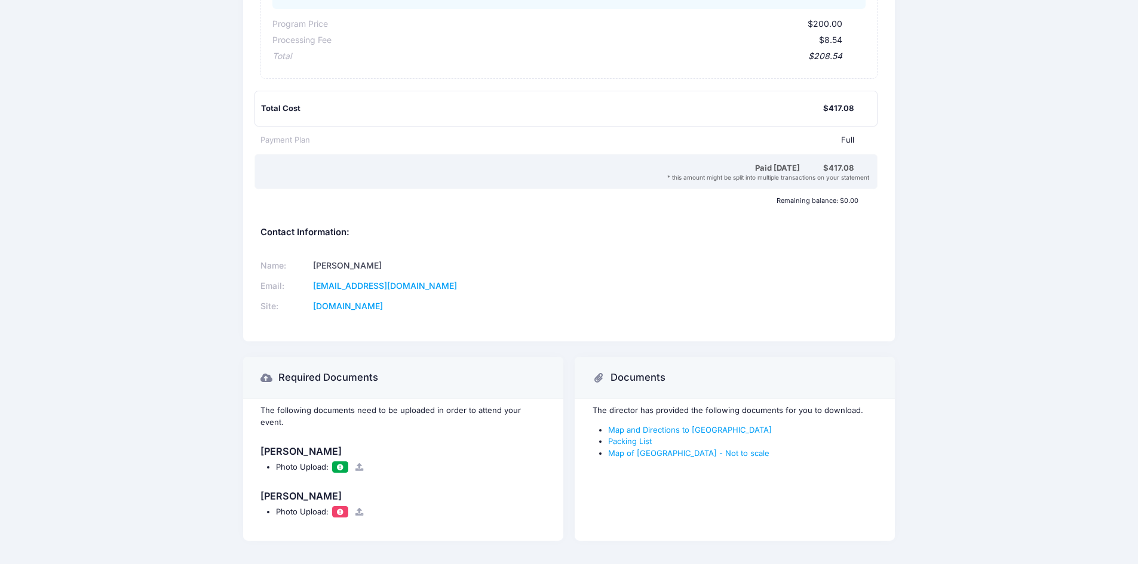
click at [339, 509] on span at bounding box center [340, 512] width 8 height 7
click at [360, 508] on icon at bounding box center [360, 512] width 10 height 8
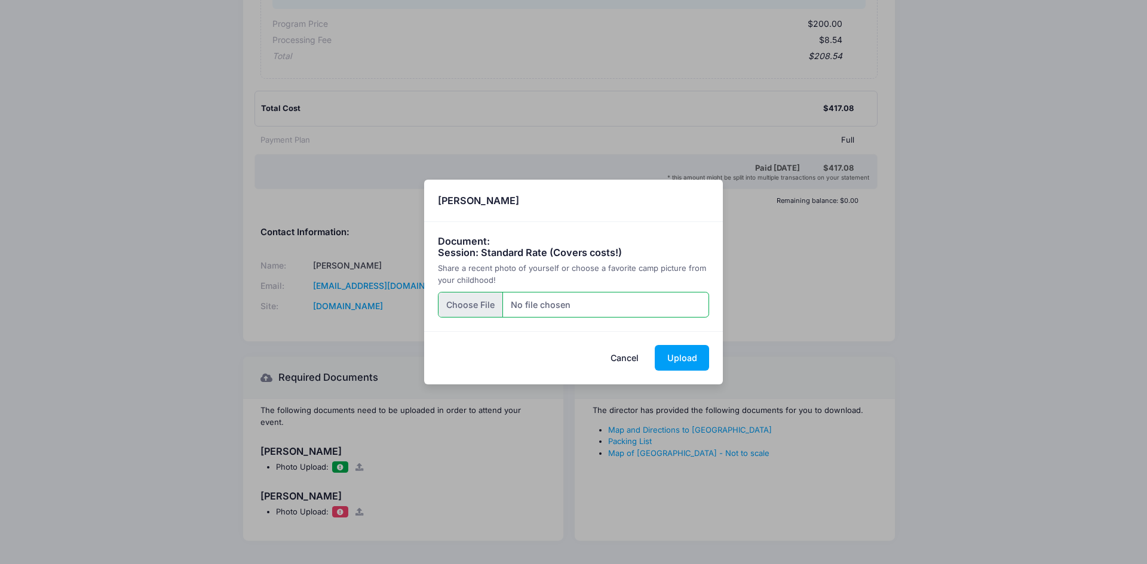
click at [544, 314] on input "file" at bounding box center [574, 305] width 272 height 26
type input "C:\fakepath\518077308_10172222793300694_8146684665946325831_n.jpg"
click at [687, 357] on button "Upload" at bounding box center [682, 358] width 54 height 26
